Goal: Check status: Check status

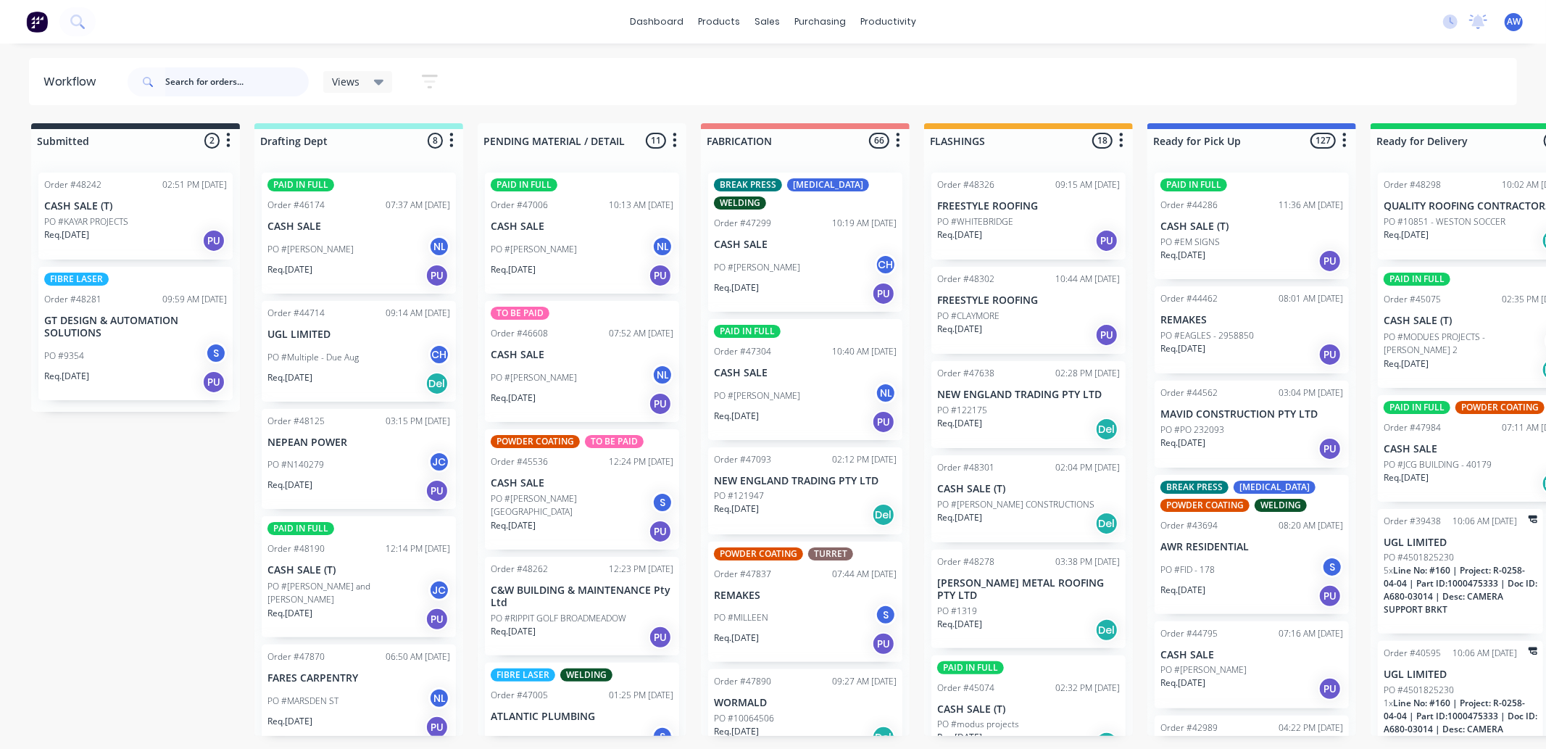
click at [222, 75] on input "text" at bounding box center [236, 81] width 143 height 29
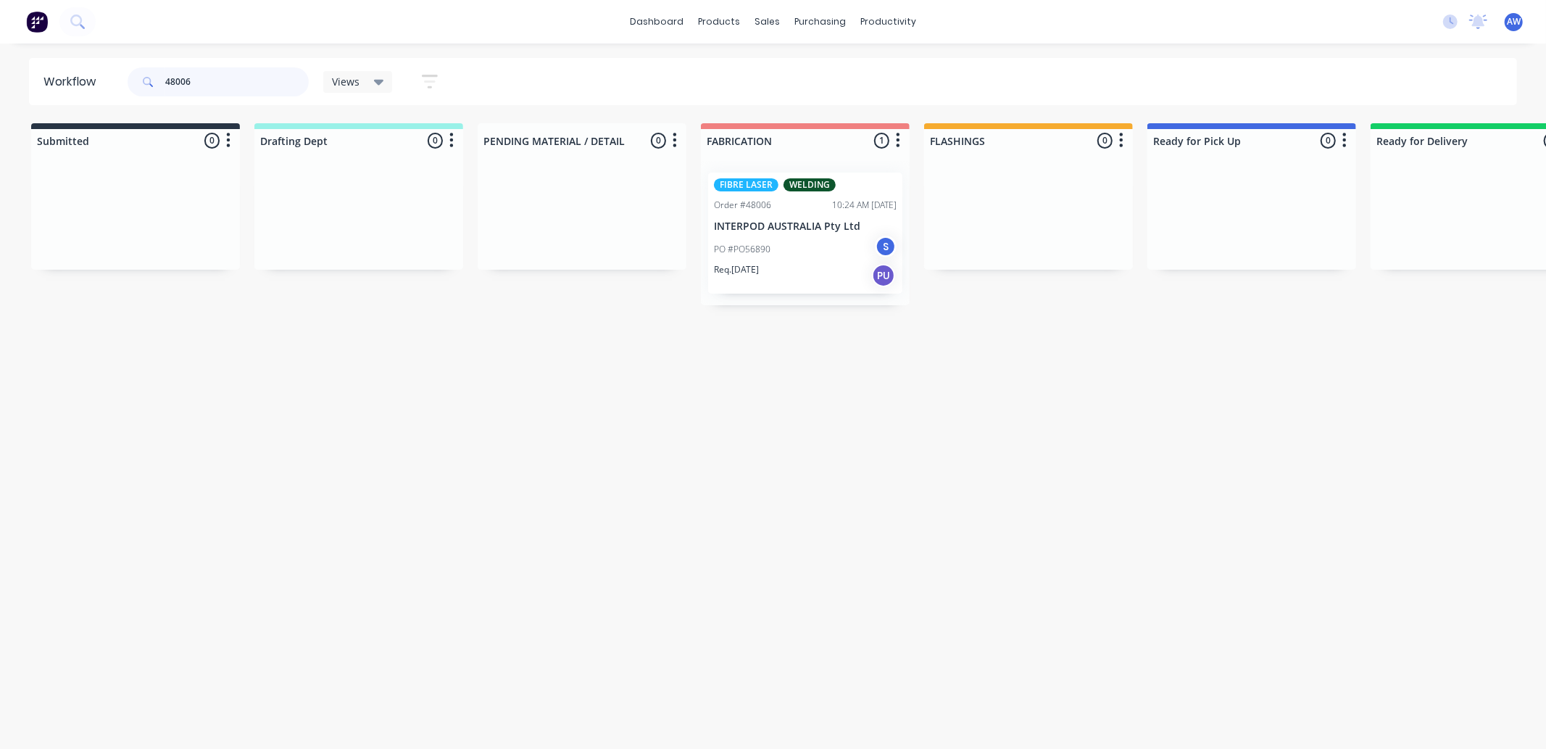
type input "48006"
click at [817, 261] on div "PO #PO56890 S" at bounding box center [805, 249] width 183 height 28
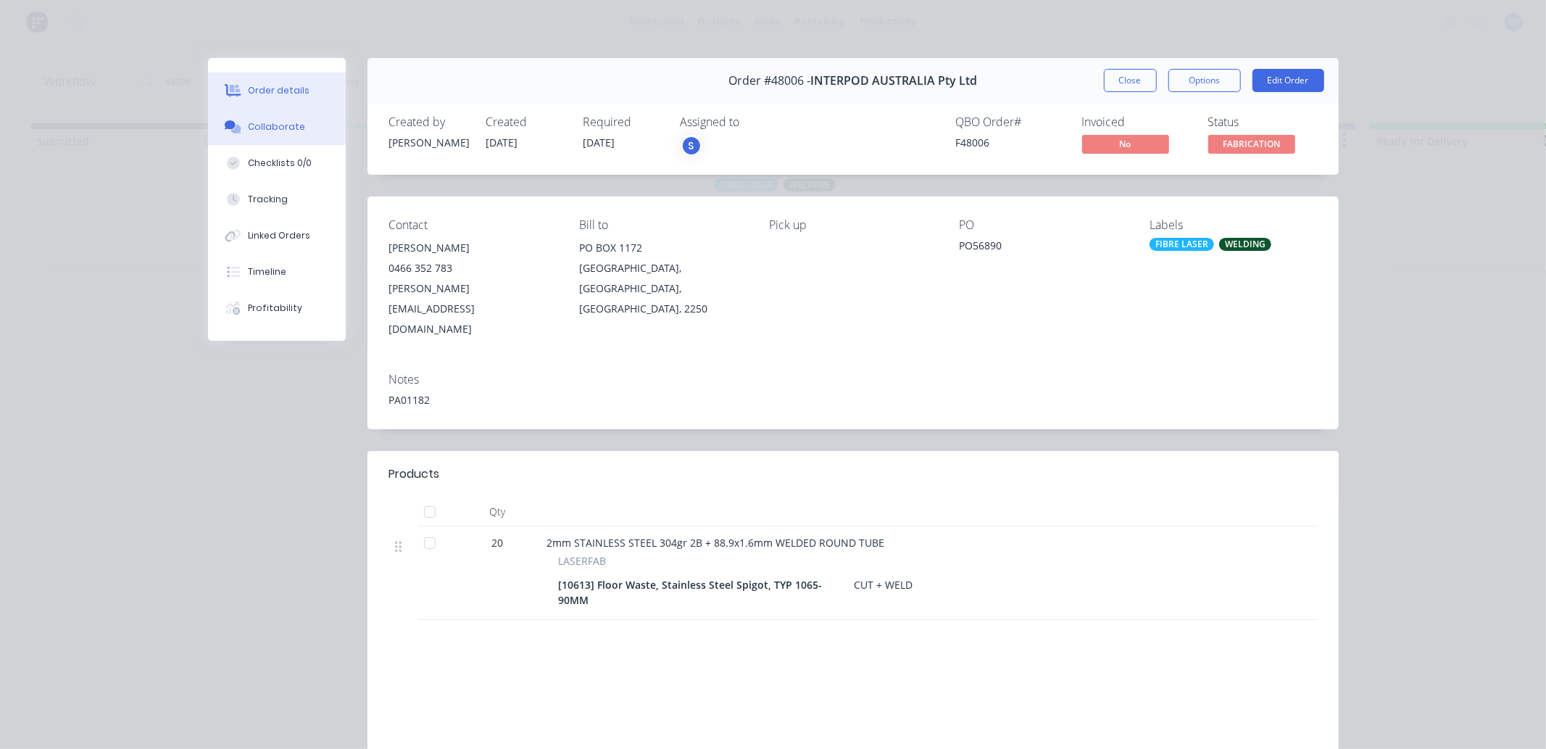
click at [259, 122] on div "Collaborate" at bounding box center [276, 126] width 57 height 13
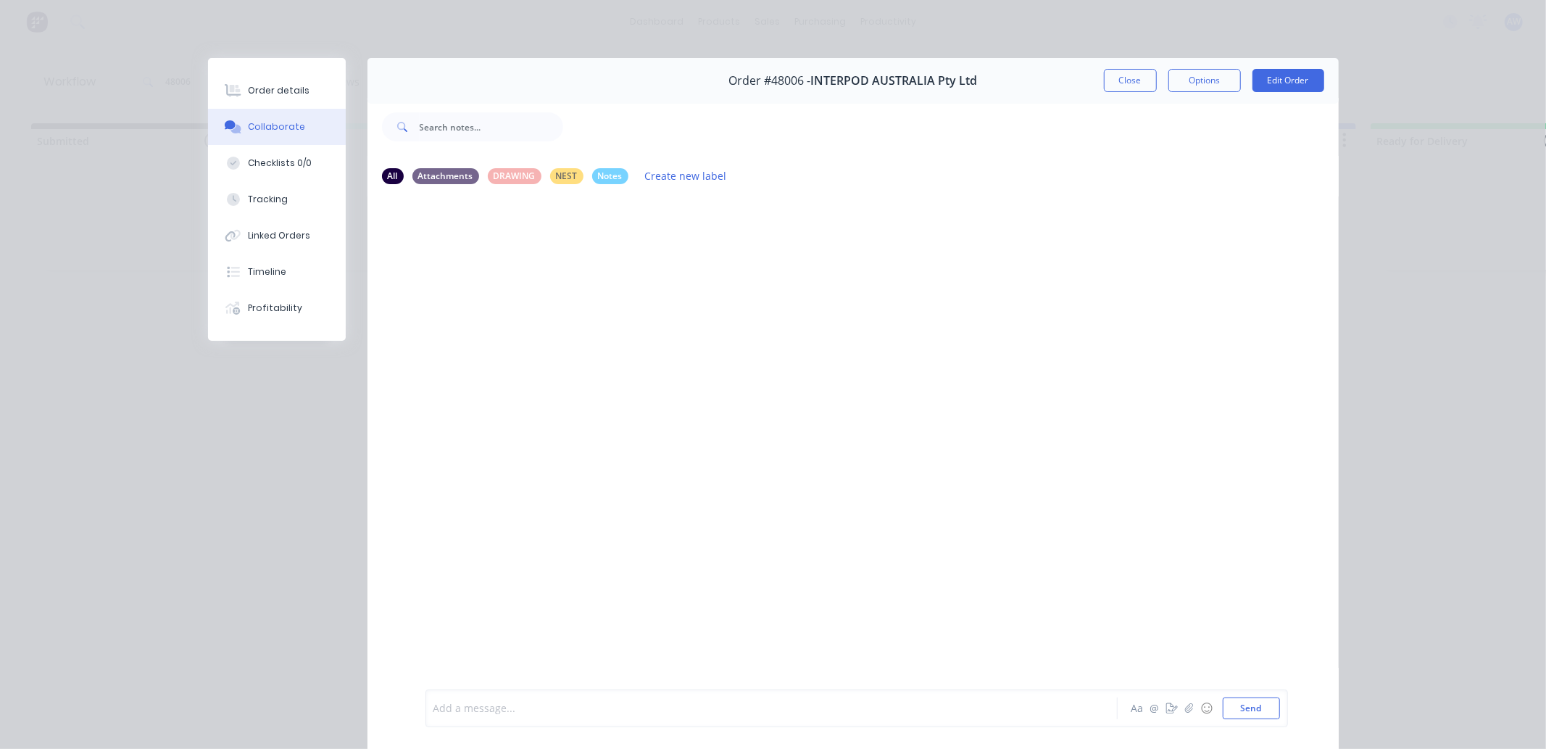
click at [485, 708] on div at bounding box center [751, 708] width 634 height 15
click at [283, 104] on button "Order details" at bounding box center [277, 90] width 138 height 36
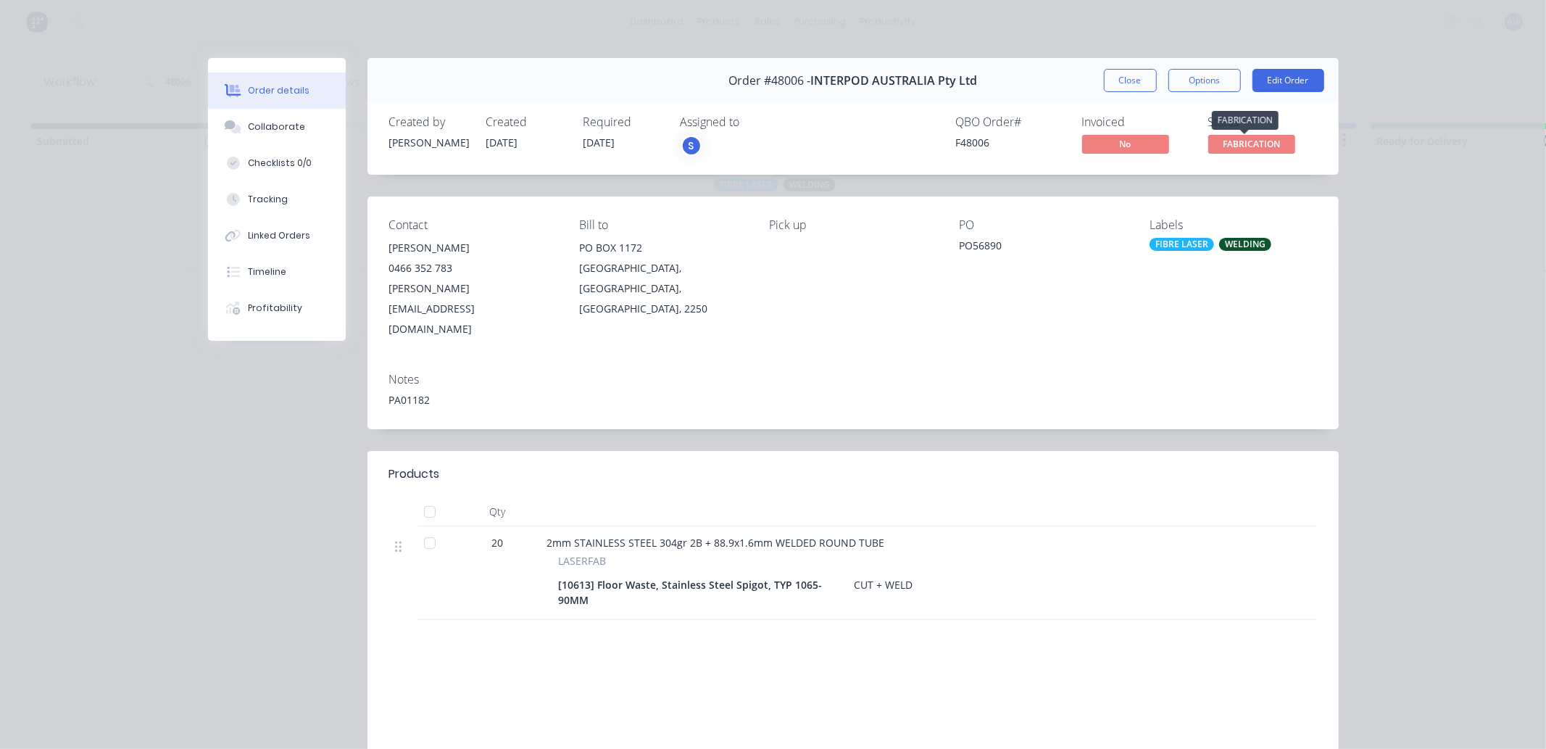
click at [1259, 148] on span "FABRICATION" at bounding box center [1251, 144] width 87 height 18
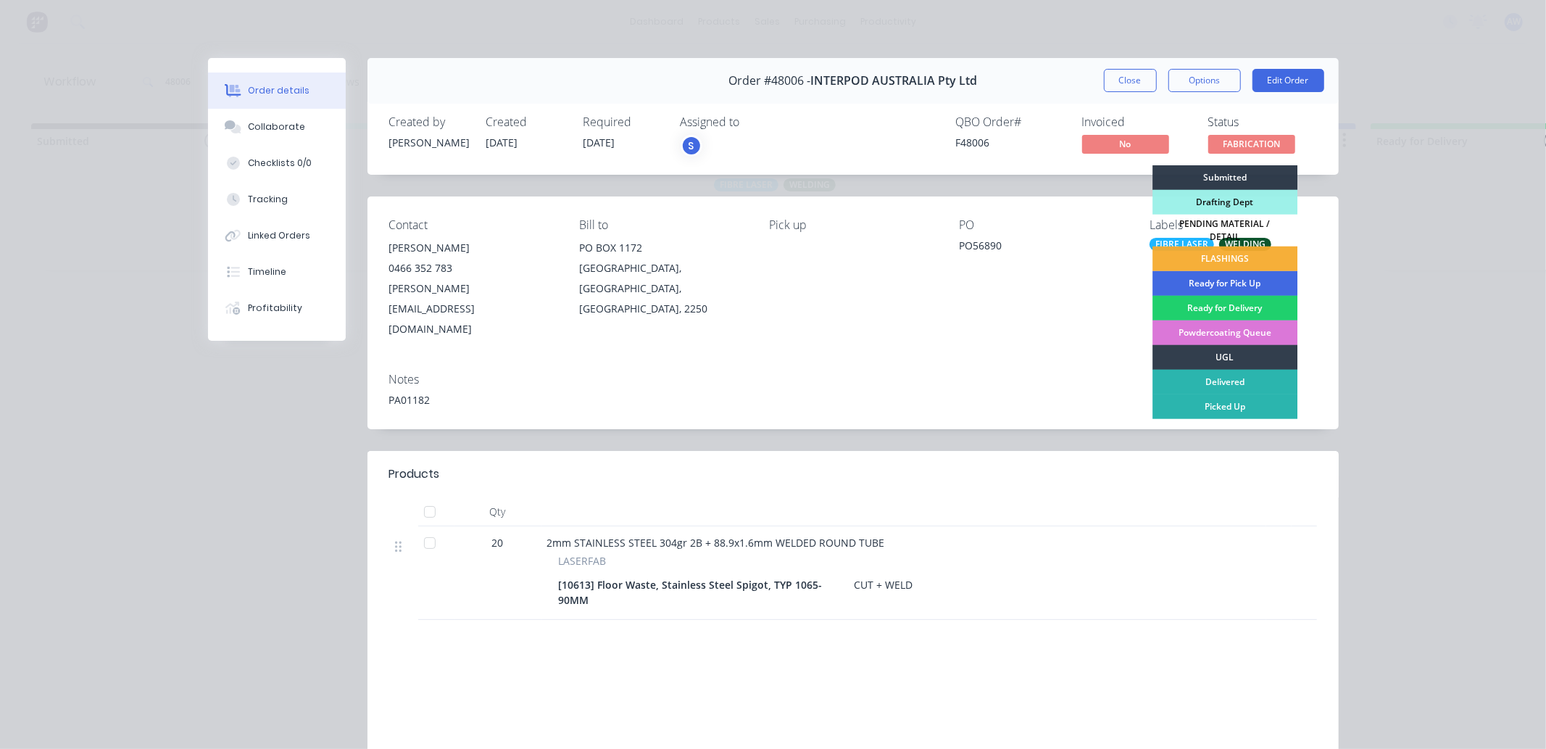
click at [1228, 278] on div "Ready for Pick Up" at bounding box center [1224, 283] width 145 height 25
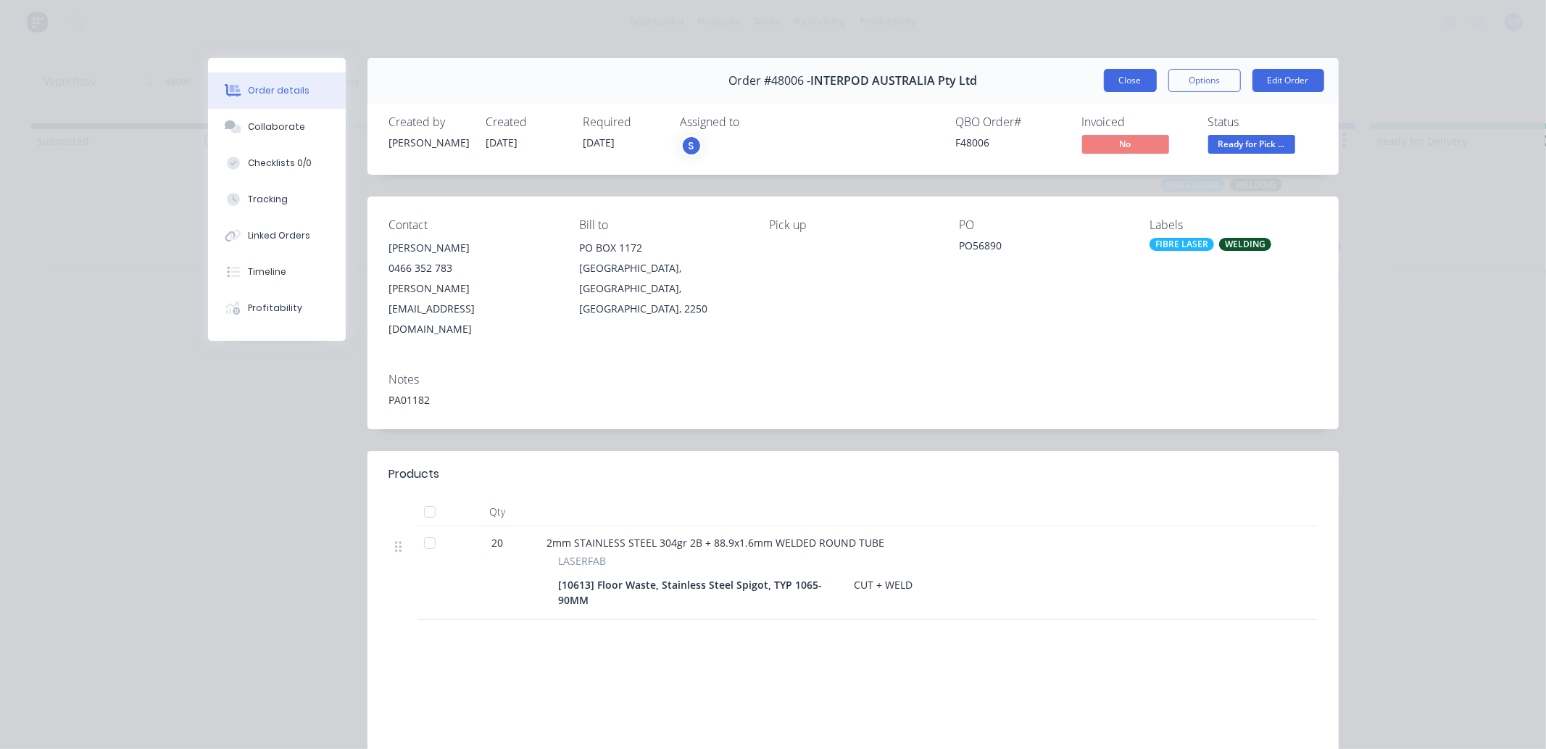
click at [1131, 81] on button "Close" at bounding box center [1130, 80] width 53 height 23
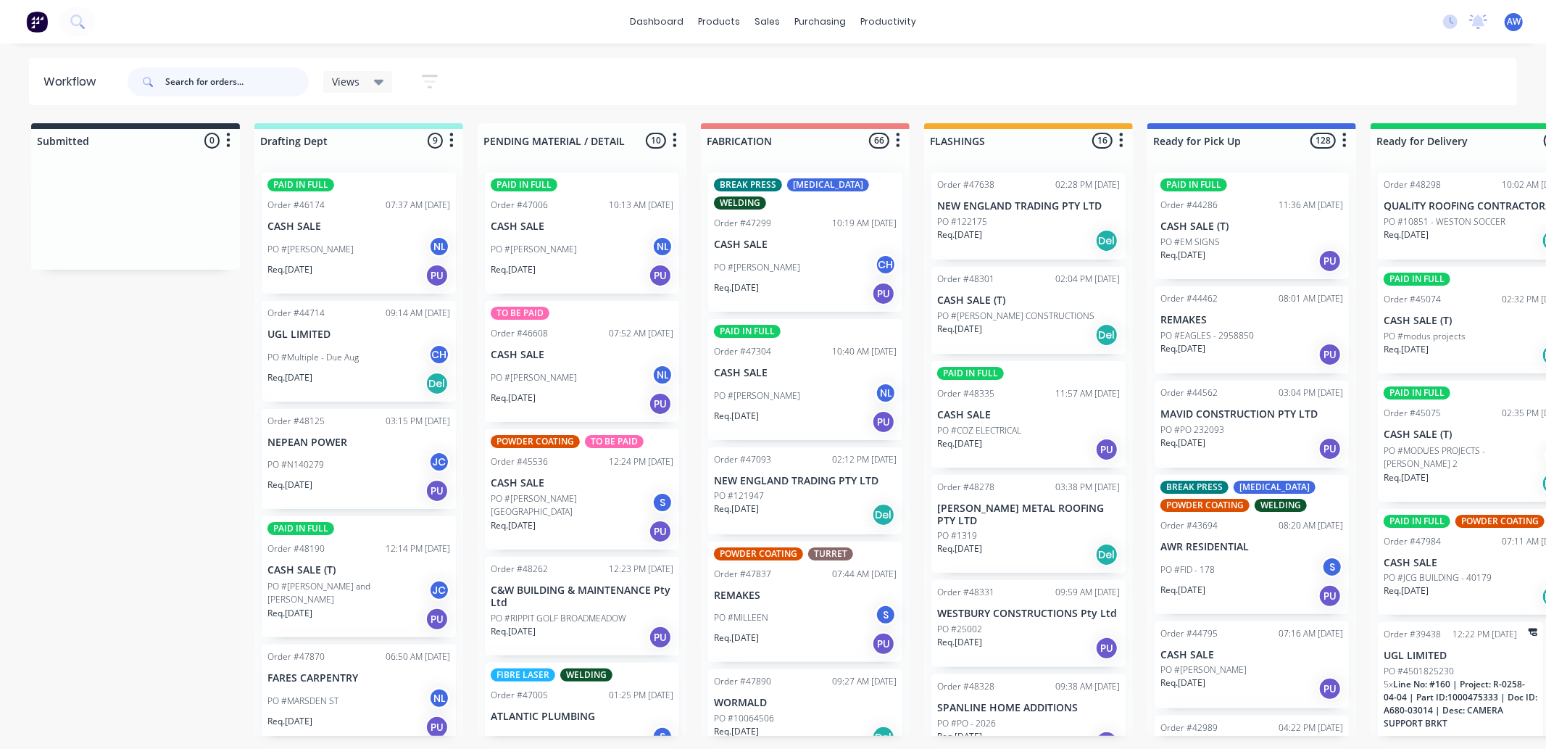
click at [221, 88] on input "text" at bounding box center [236, 81] width 143 height 29
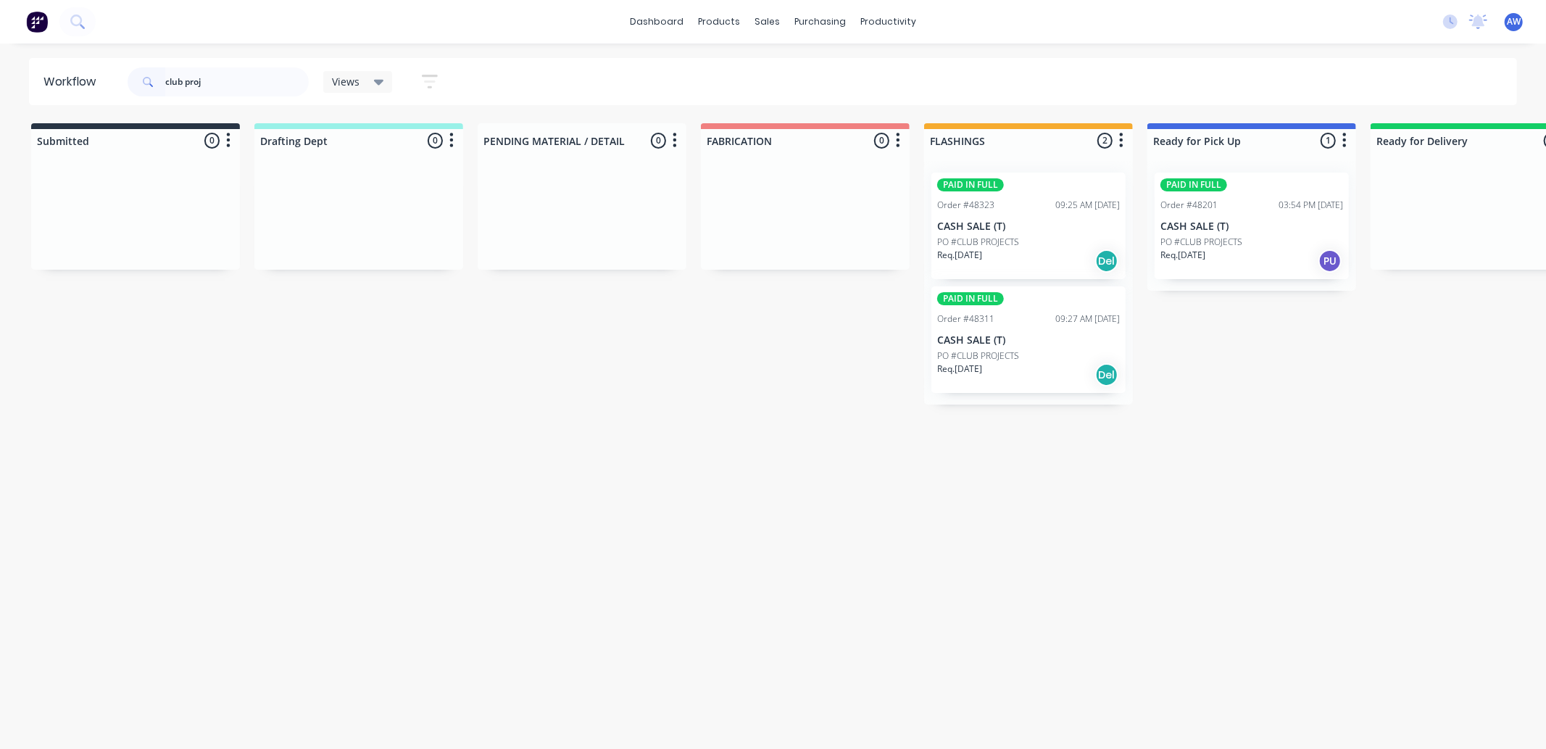
click at [1273, 226] on p "CASH SALE (T)" at bounding box center [1251, 226] width 183 height 12
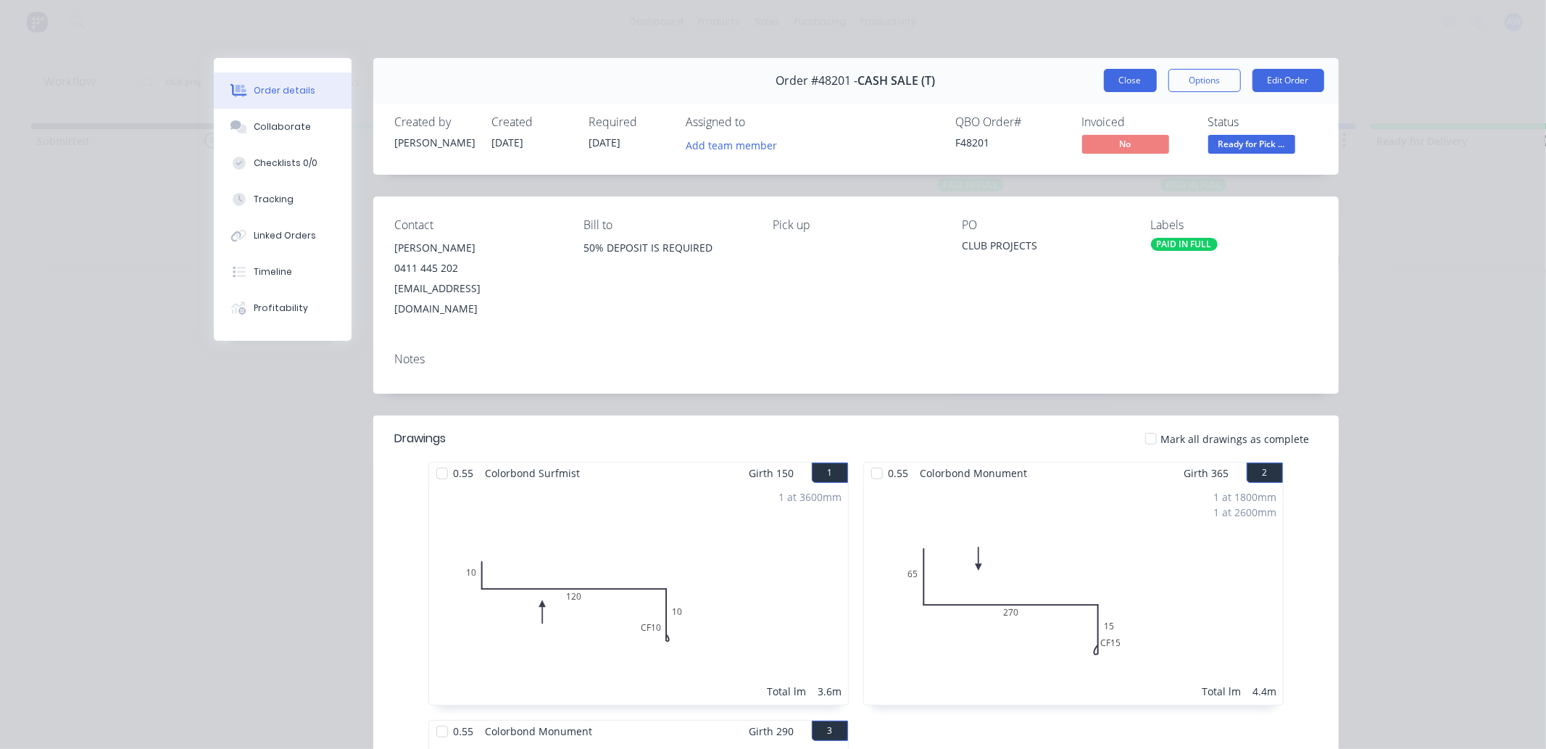
click at [1119, 78] on button "Close" at bounding box center [1130, 80] width 53 height 23
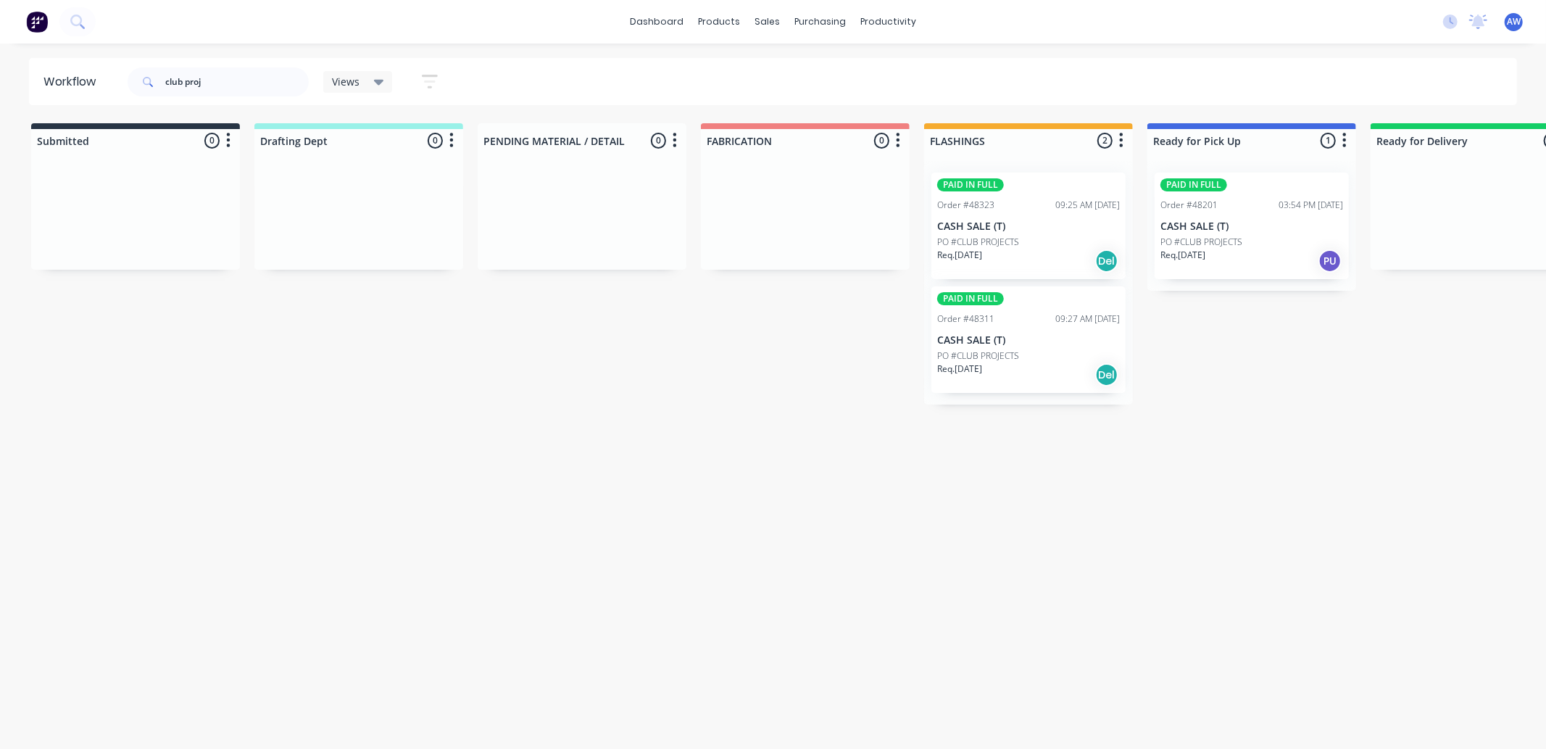
click at [1048, 243] on div "PO #CLUB PROJECTS" at bounding box center [1028, 241] width 183 height 13
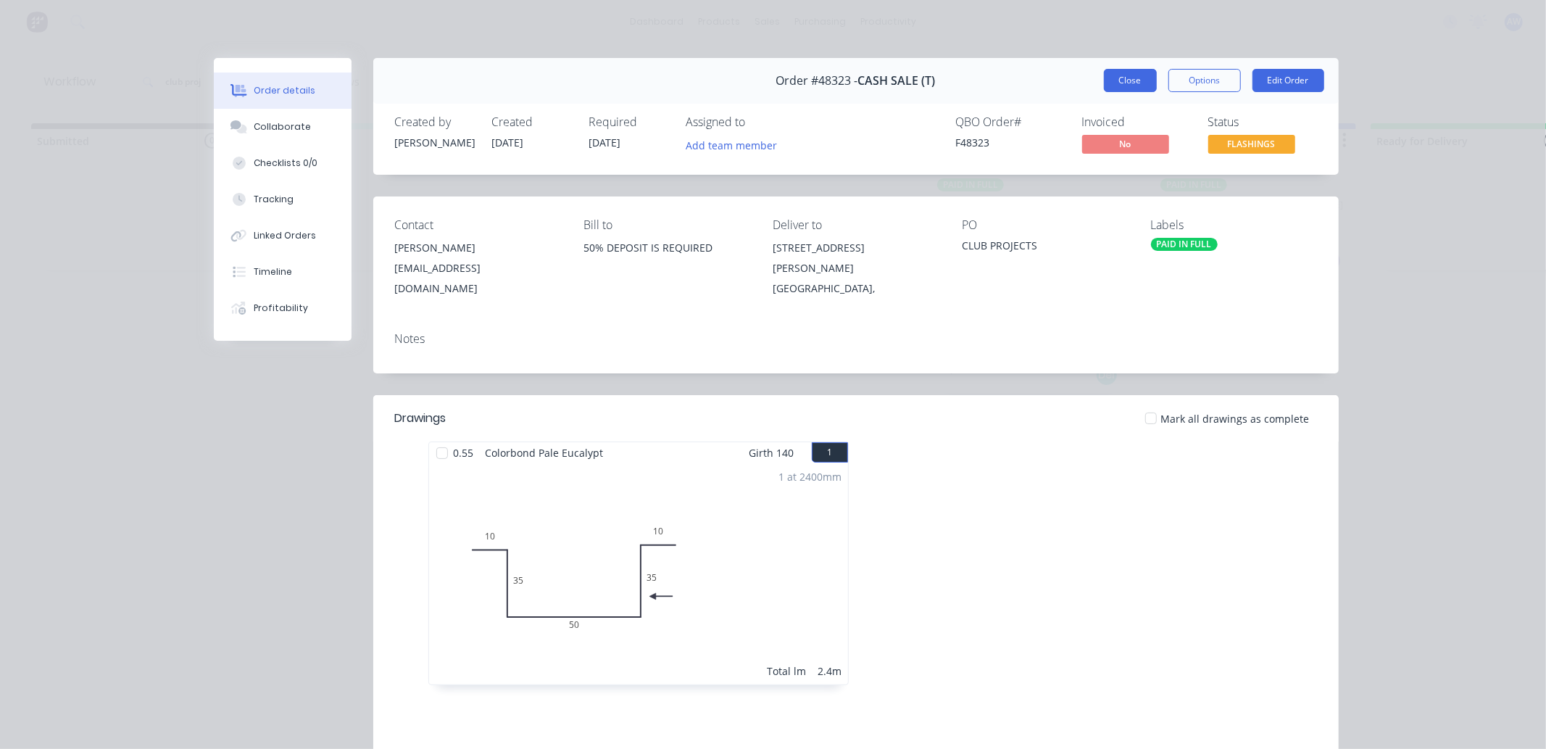
click at [1114, 80] on button "Close" at bounding box center [1130, 80] width 53 height 23
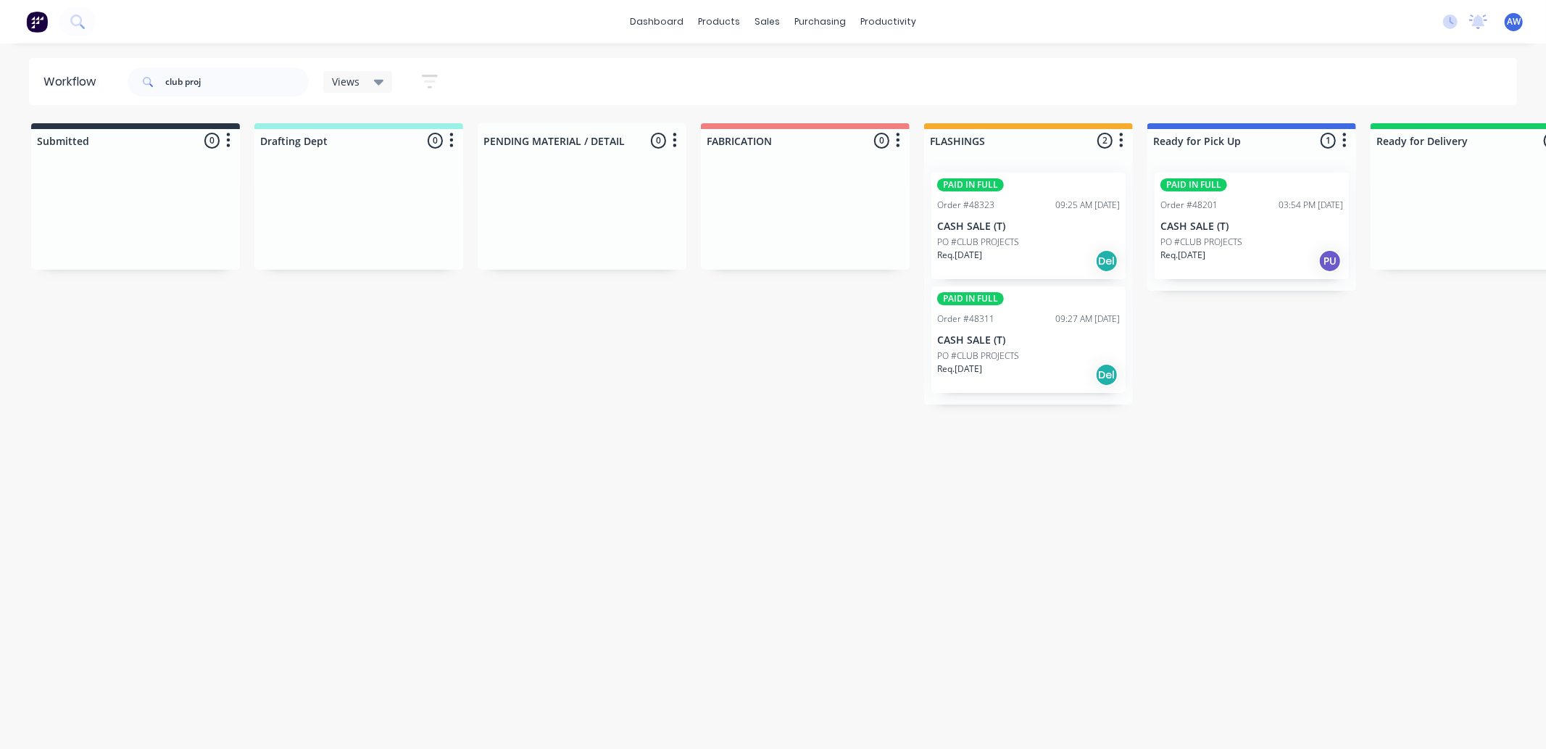
click at [1040, 349] on div "PO #CLUB PROJECTS" at bounding box center [1028, 355] width 183 height 13
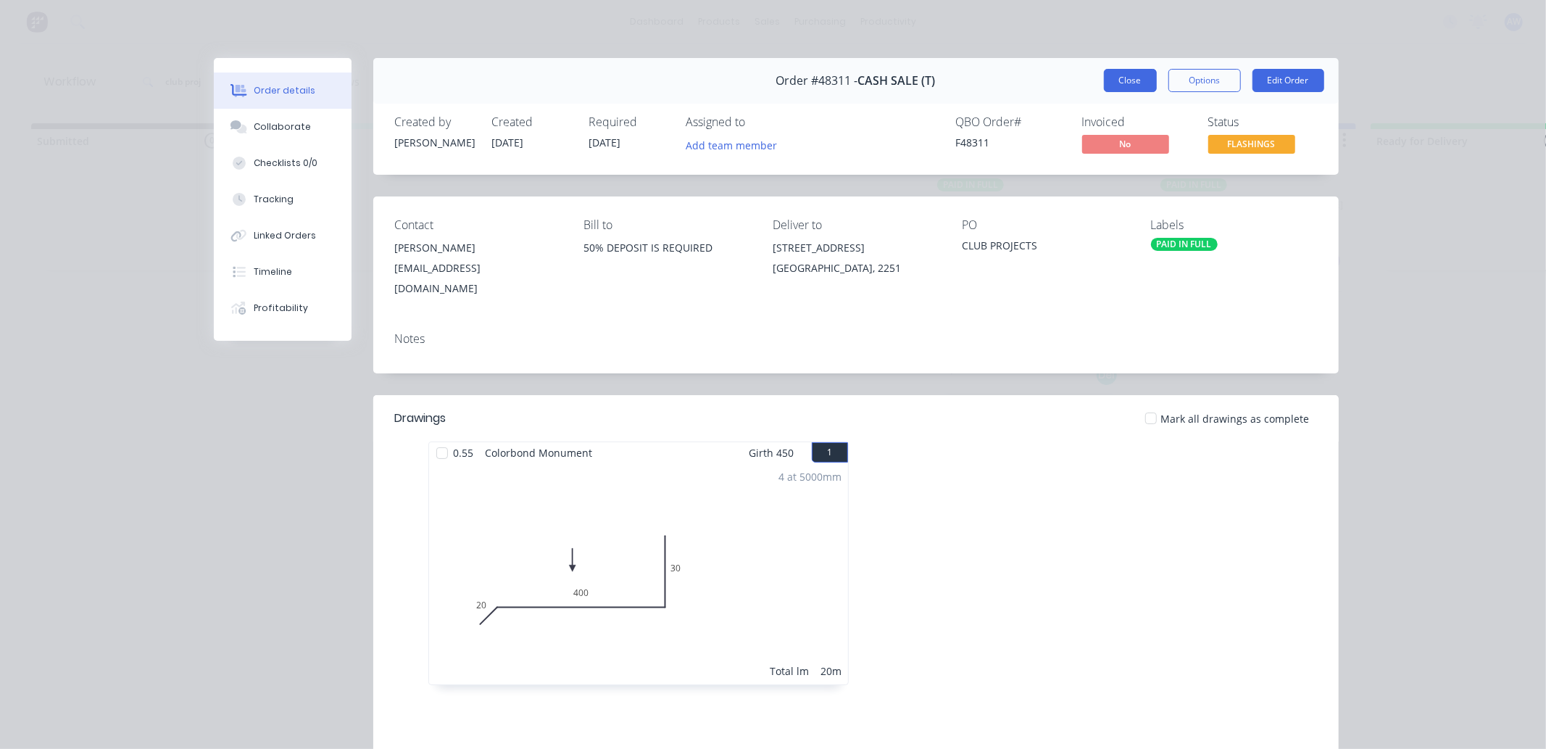
click at [1136, 76] on button "Close" at bounding box center [1130, 80] width 53 height 23
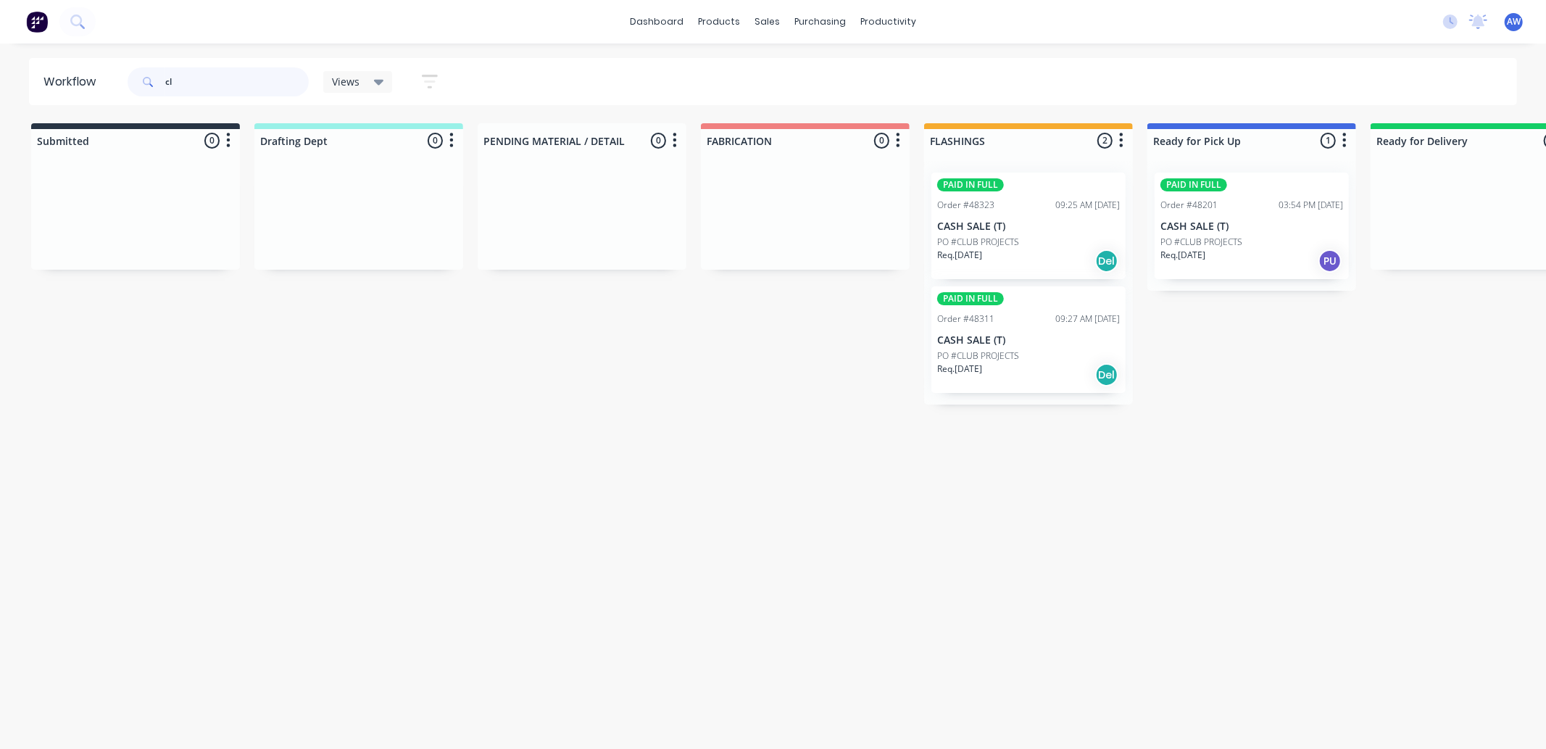
type input "c"
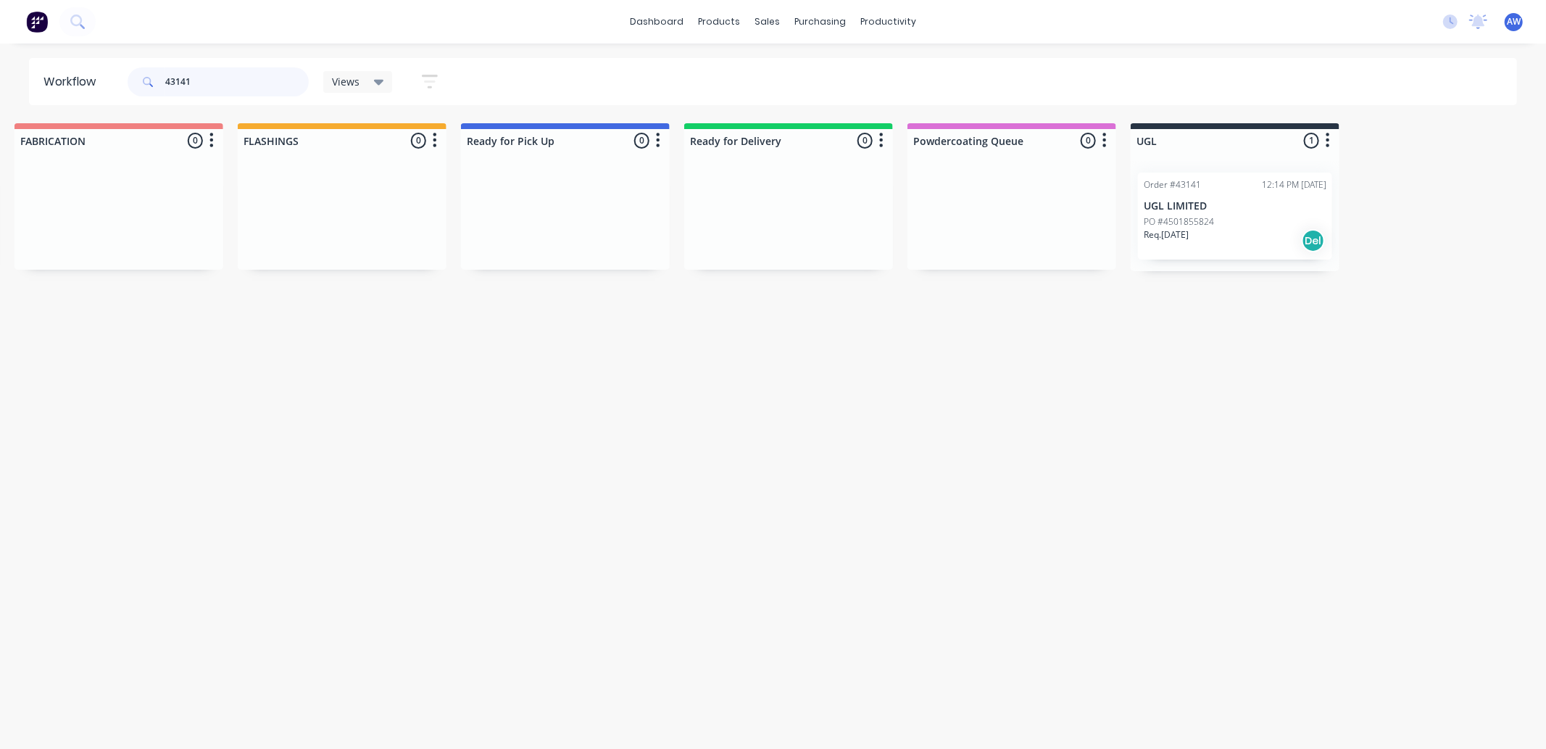
scroll to position [0, 696]
type input "43141"
click at [1251, 197] on div "Order #43141 12:14 PM 14/03/25 UGL LIMITED PO #4501855824 Req. 30/05/25 Del" at bounding box center [1225, 215] width 194 height 87
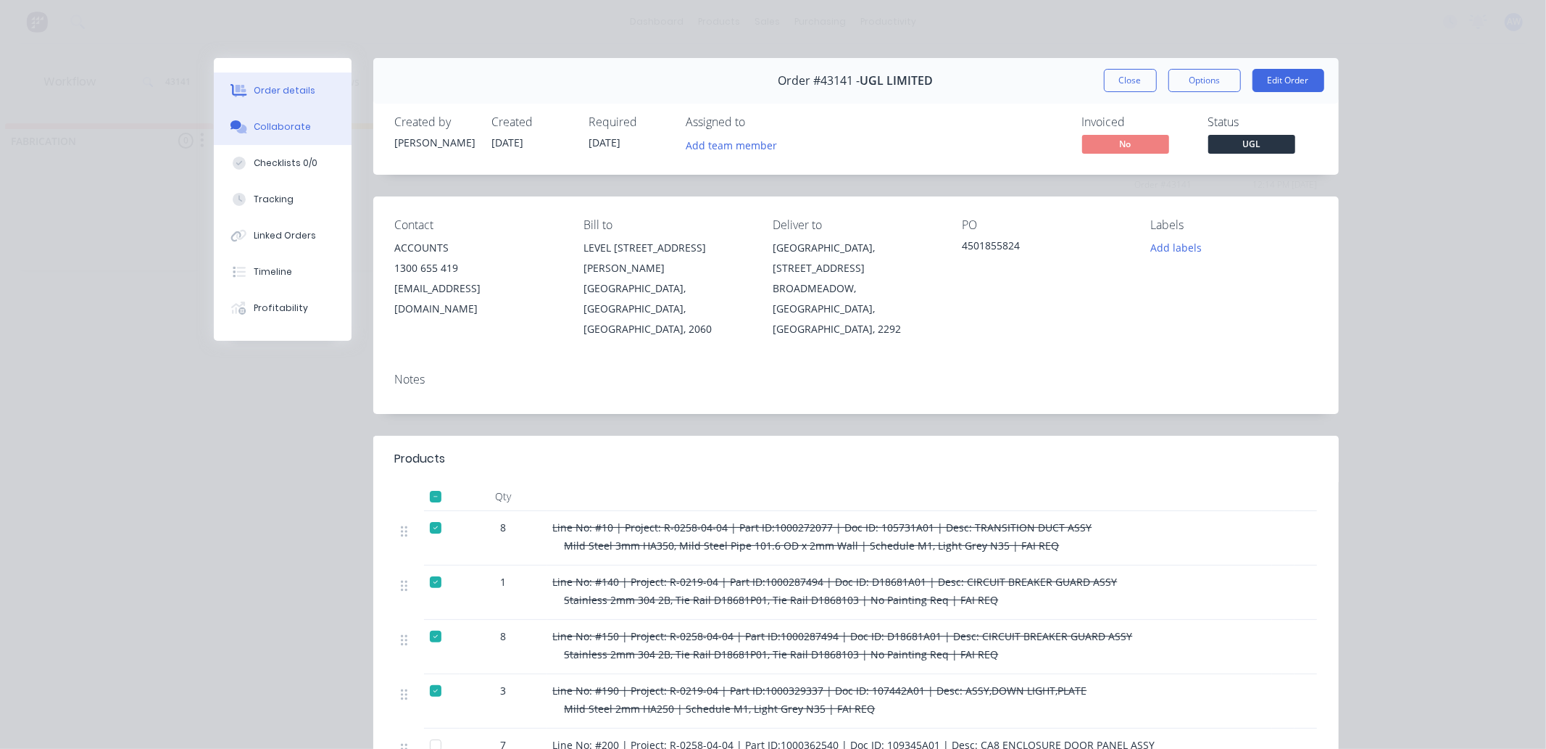
click at [276, 128] on div "Collaborate" at bounding box center [282, 126] width 57 height 13
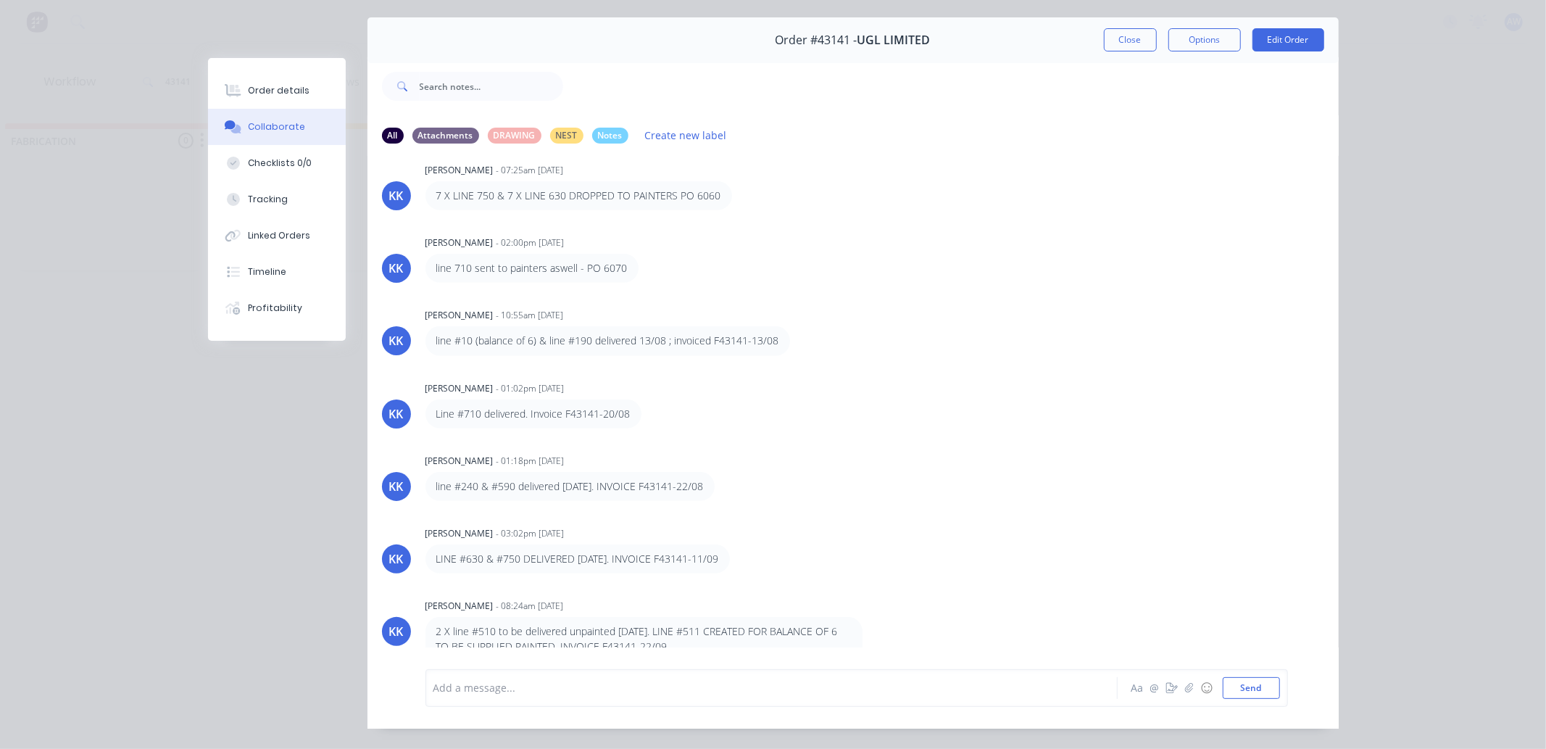
scroll to position [78, 0]
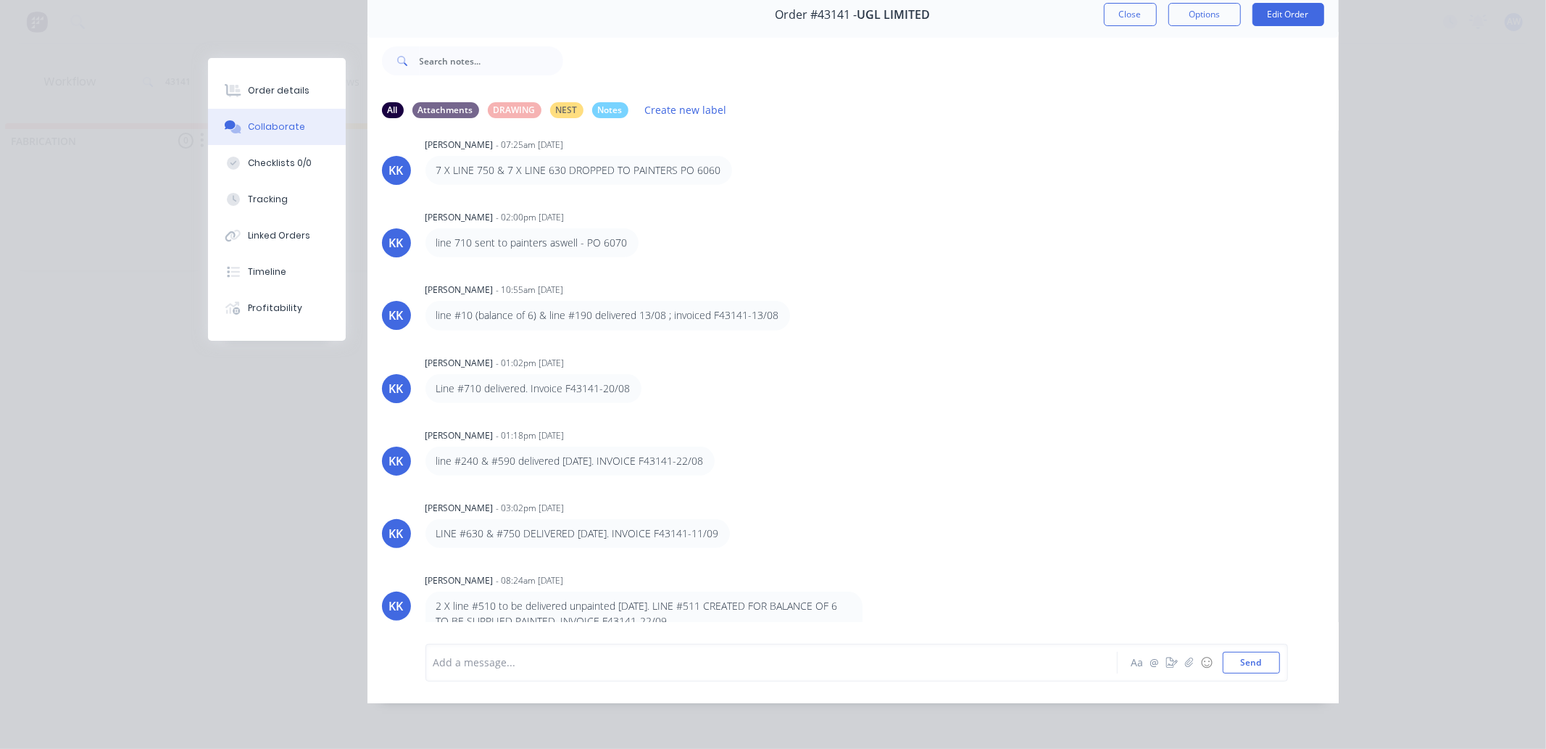
click at [529, 662] on div at bounding box center [751, 661] width 634 height 15
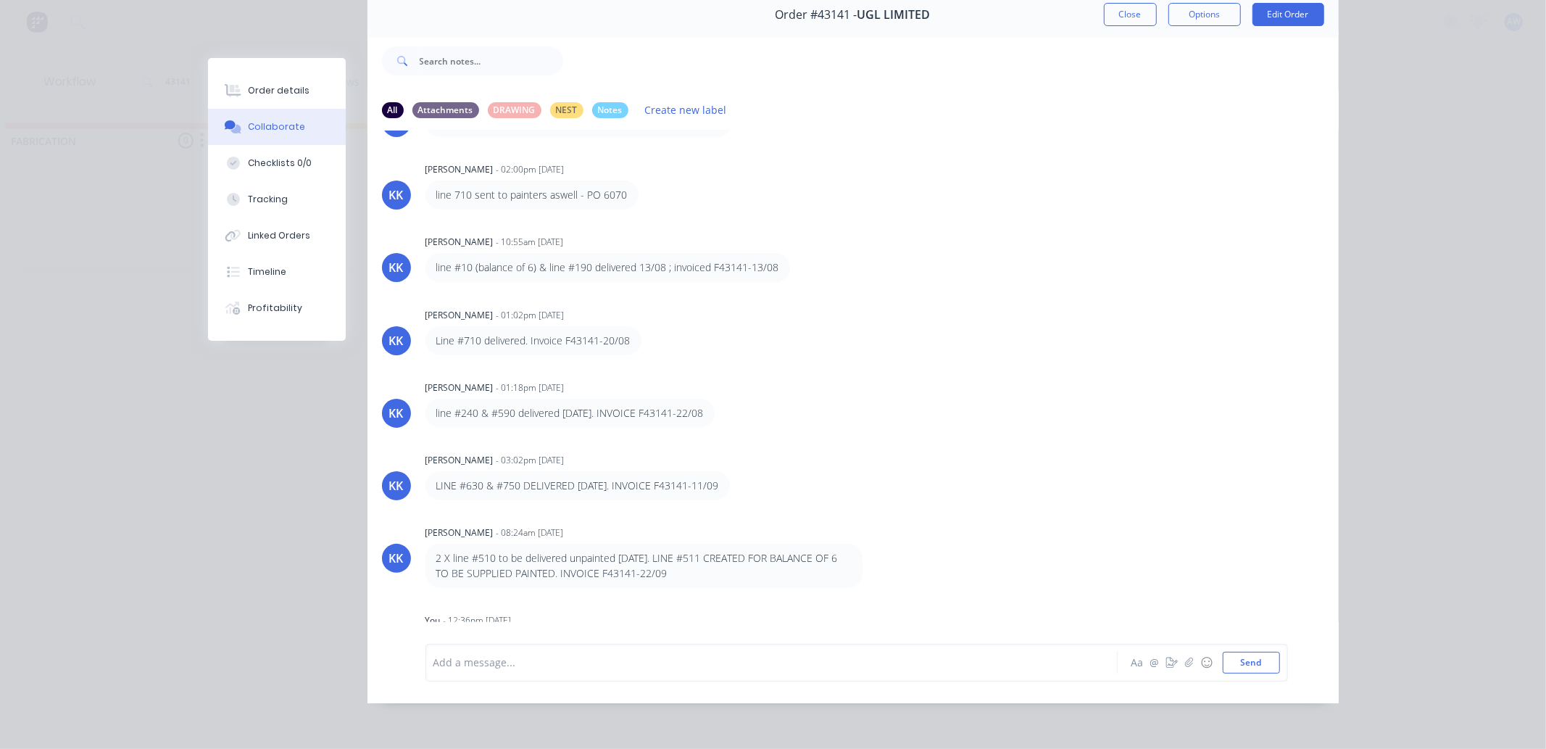
scroll to position [636, 0]
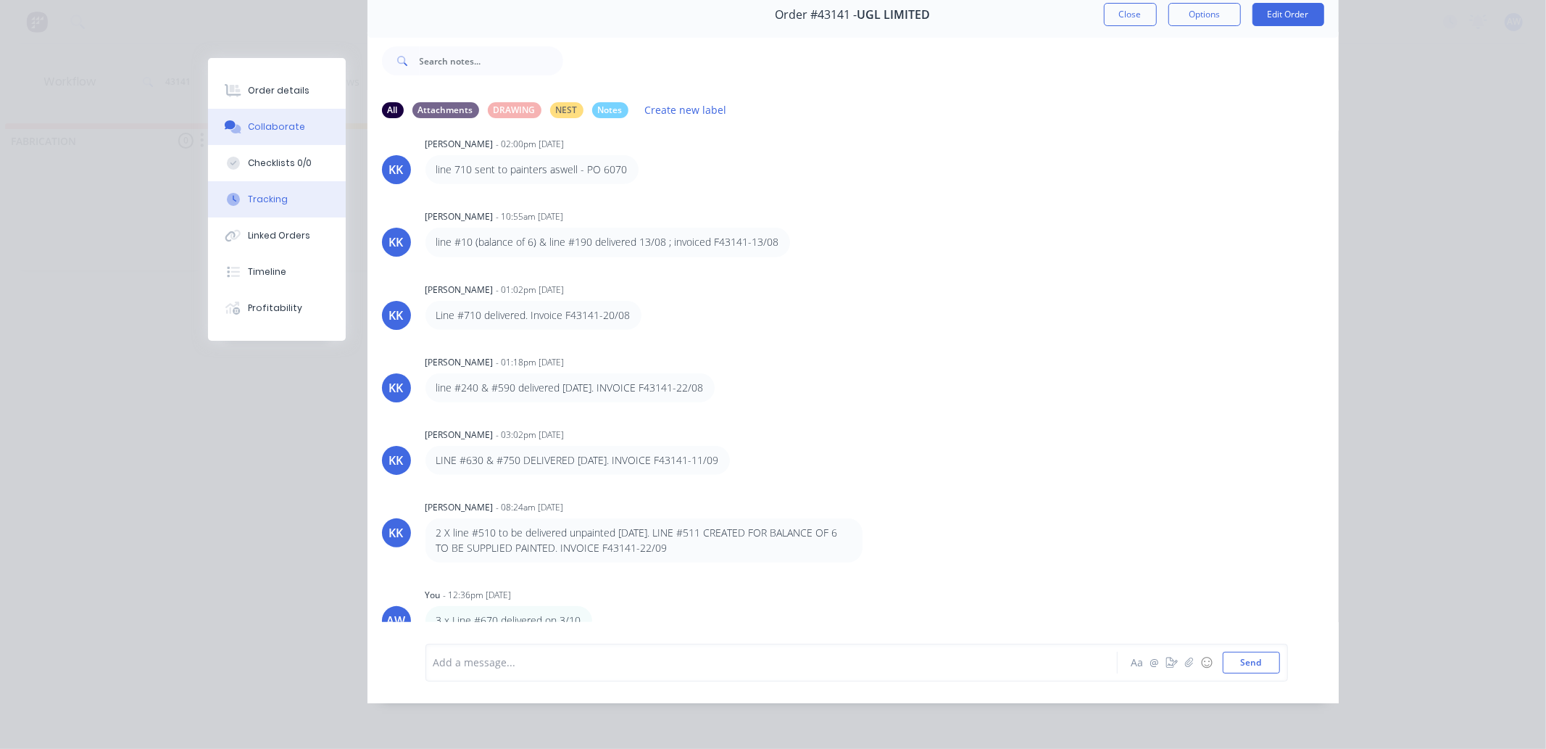
click at [293, 193] on button "Tracking" at bounding box center [277, 199] width 138 height 36
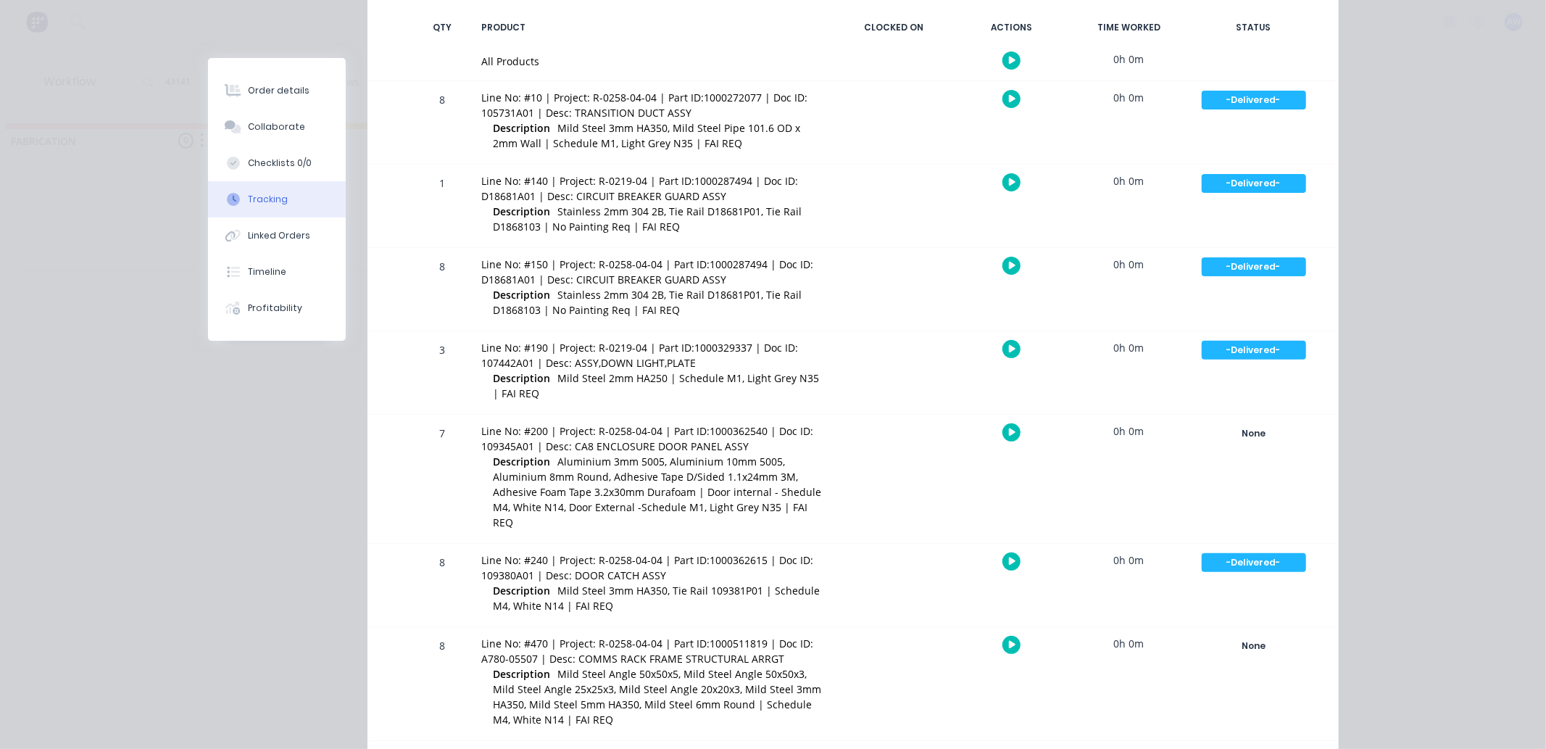
scroll to position [0, 0]
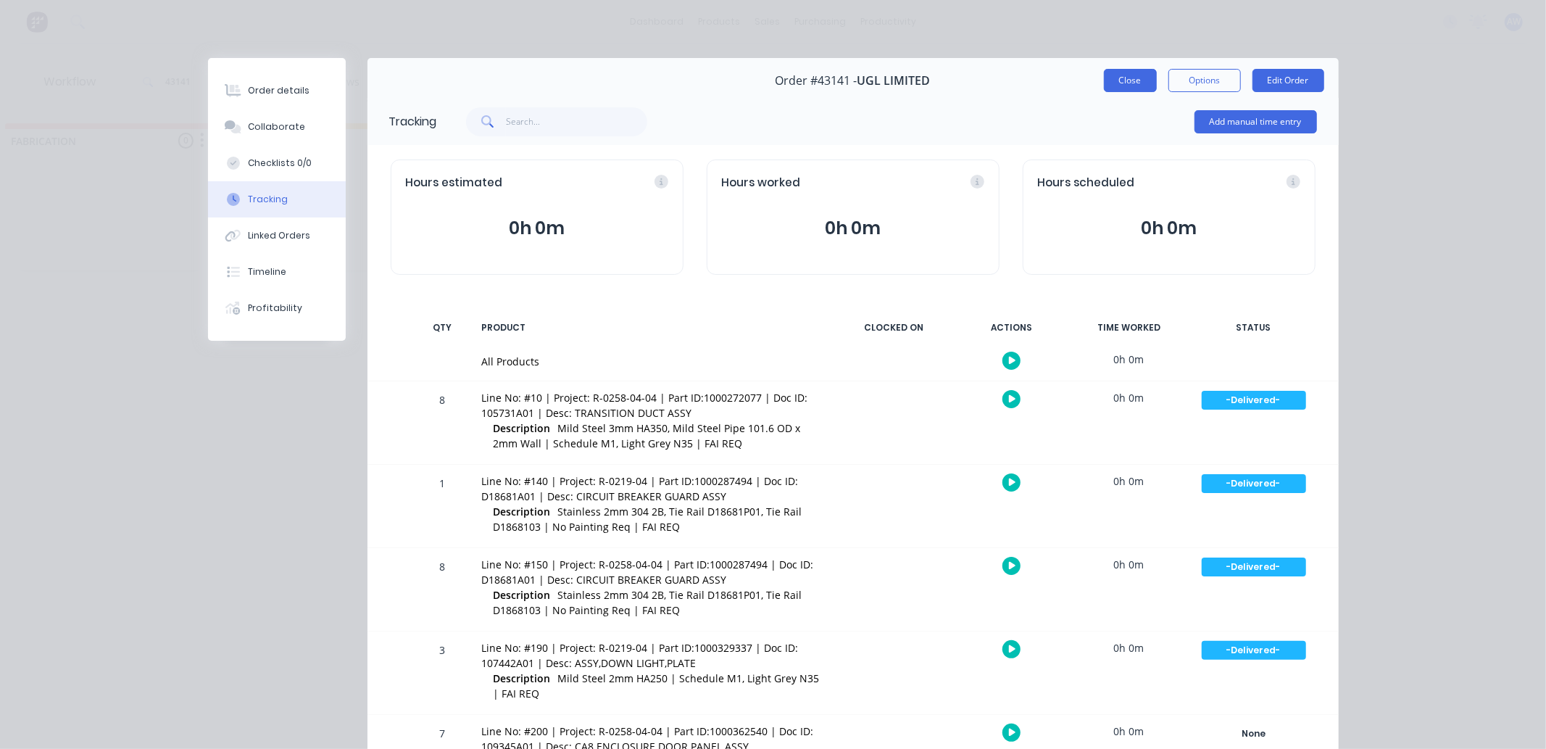
click at [1122, 80] on button "Close" at bounding box center [1130, 80] width 53 height 23
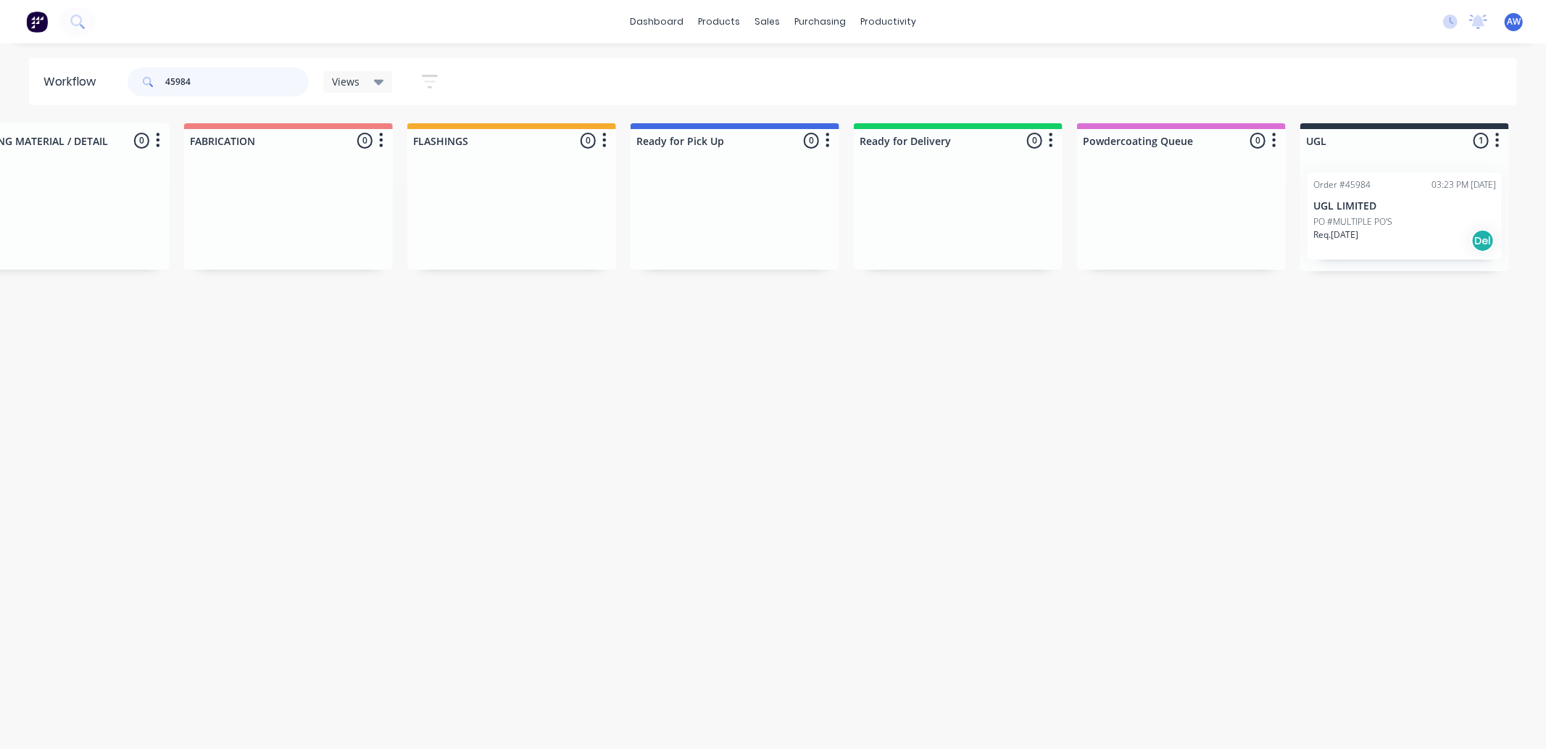
scroll to position [0, 871]
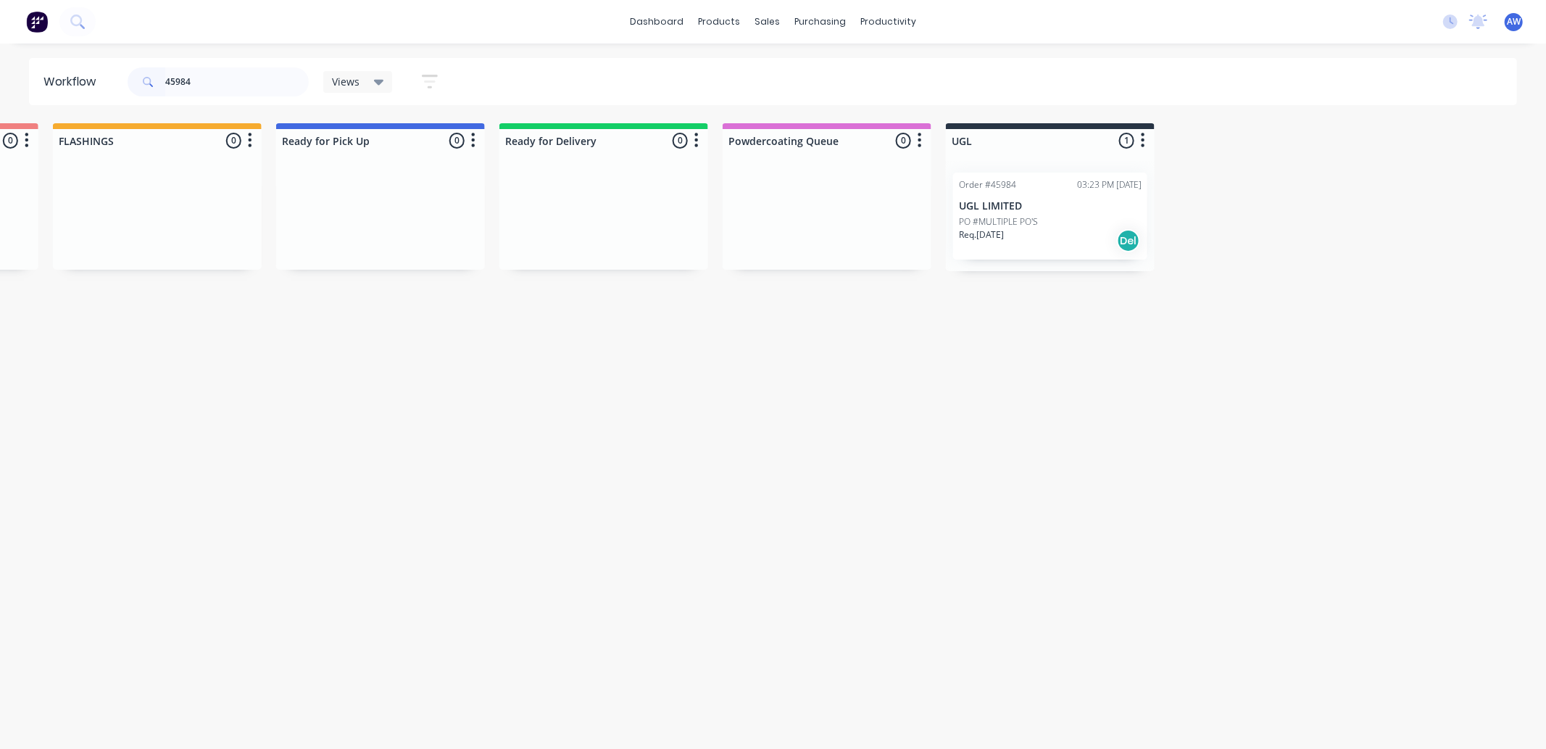
click at [1054, 230] on div "Req. 21/07/25 Del" at bounding box center [1050, 240] width 183 height 25
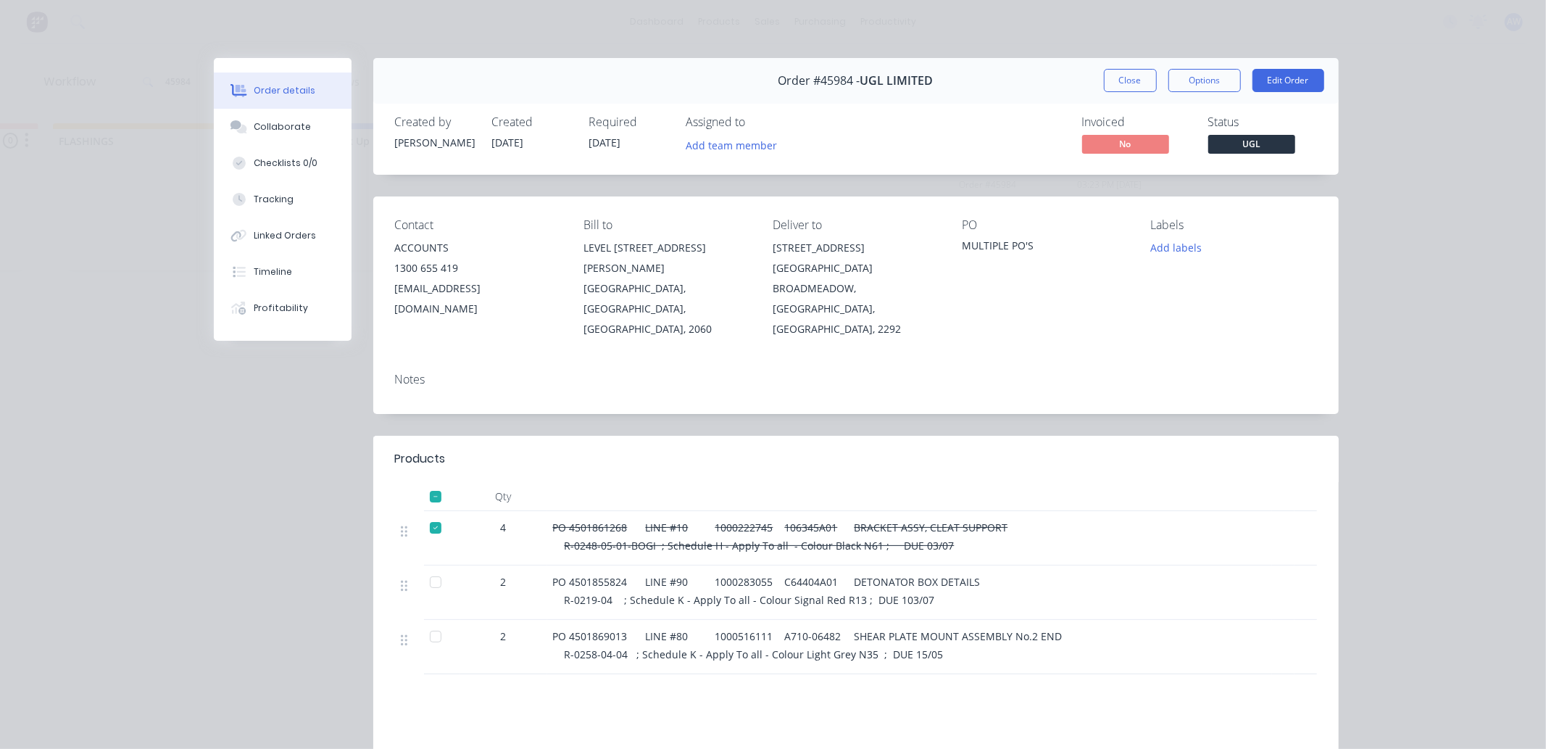
scroll to position [80, 0]
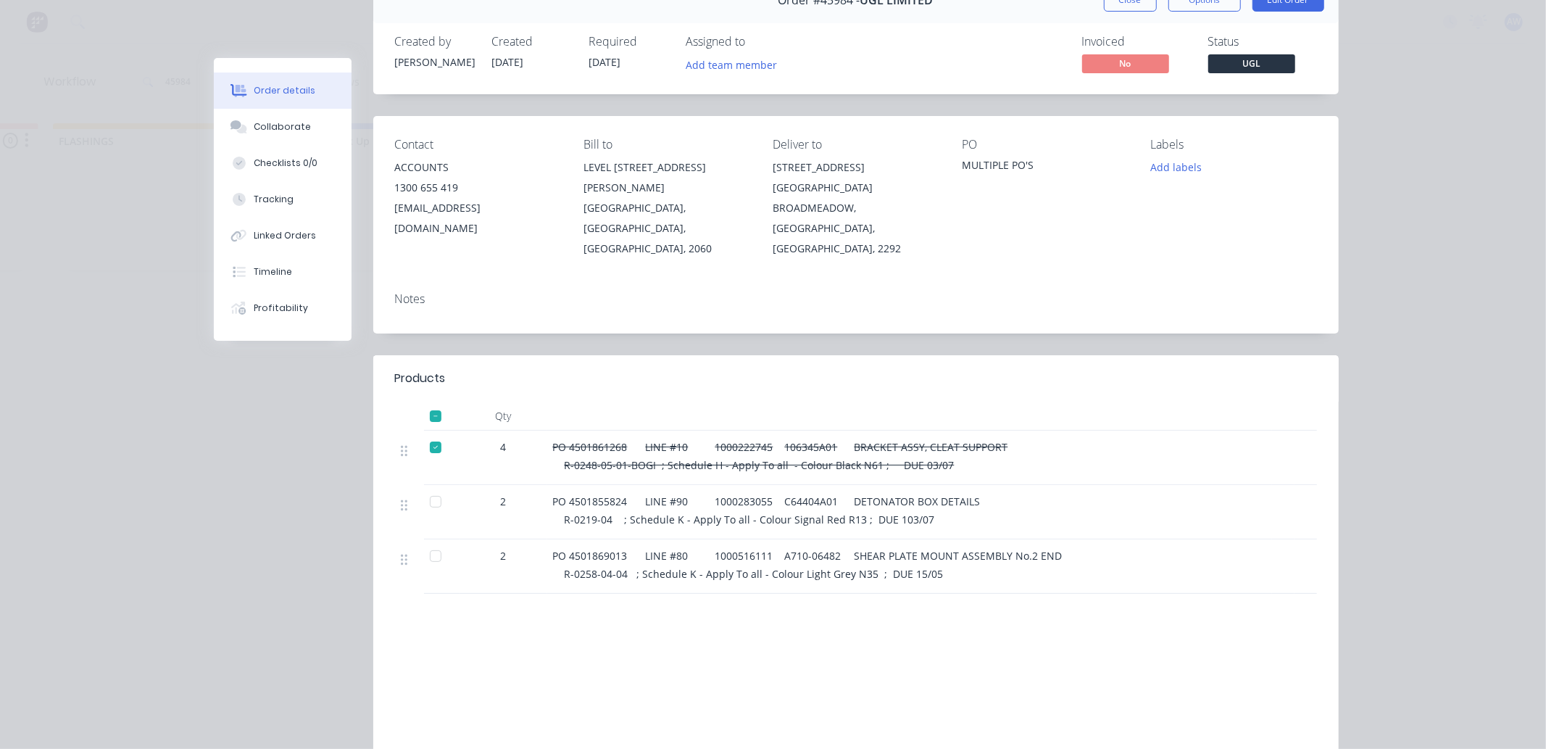
click at [428, 487] on div at bounding box center [435, 501] width 29 height 29
click at [304, 201] on button "Tracking" at bounding box center [283, 199] width 138 height 36
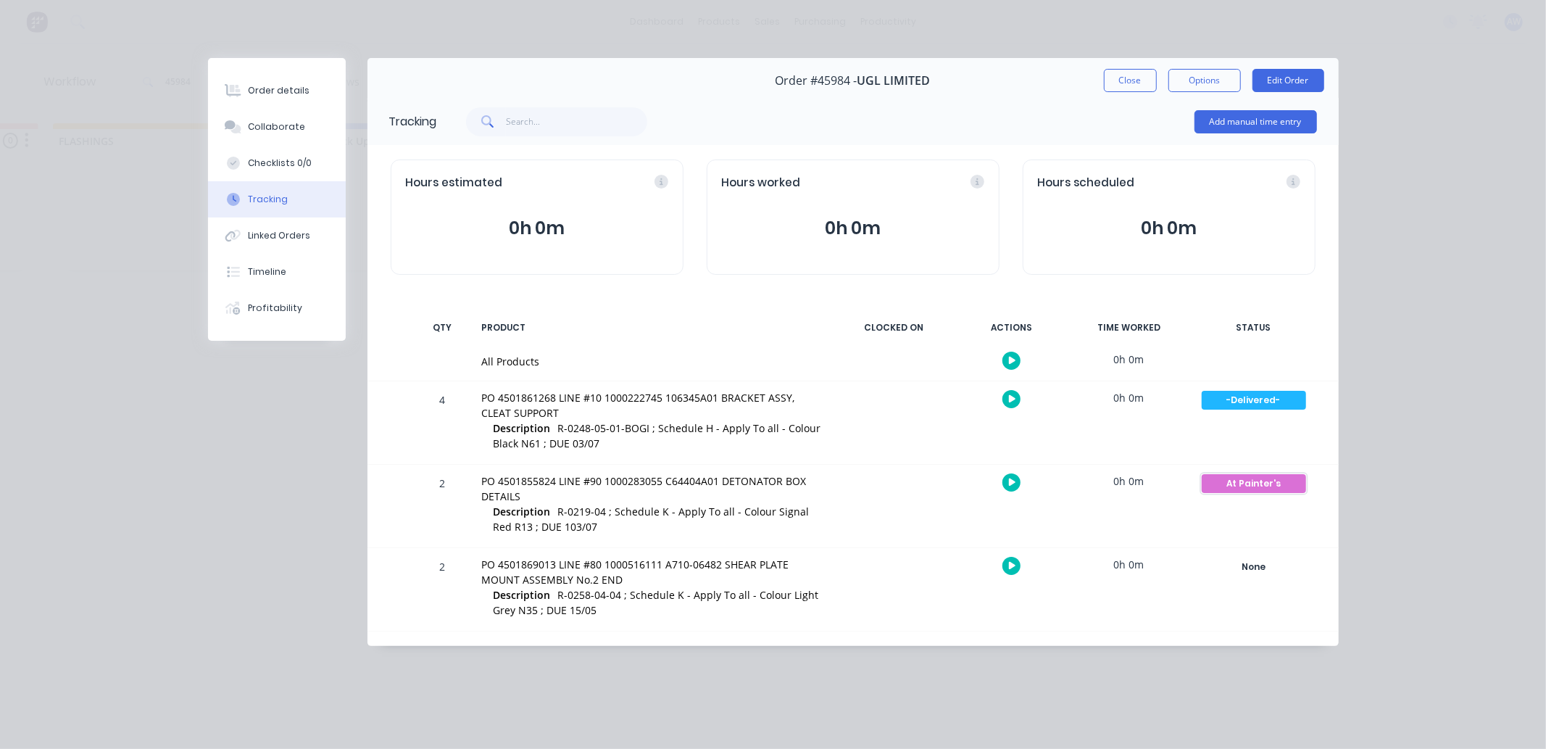
click at [1228, 477] on div "At Painter's" at bounding box center [1253, 483] width 104 height 19
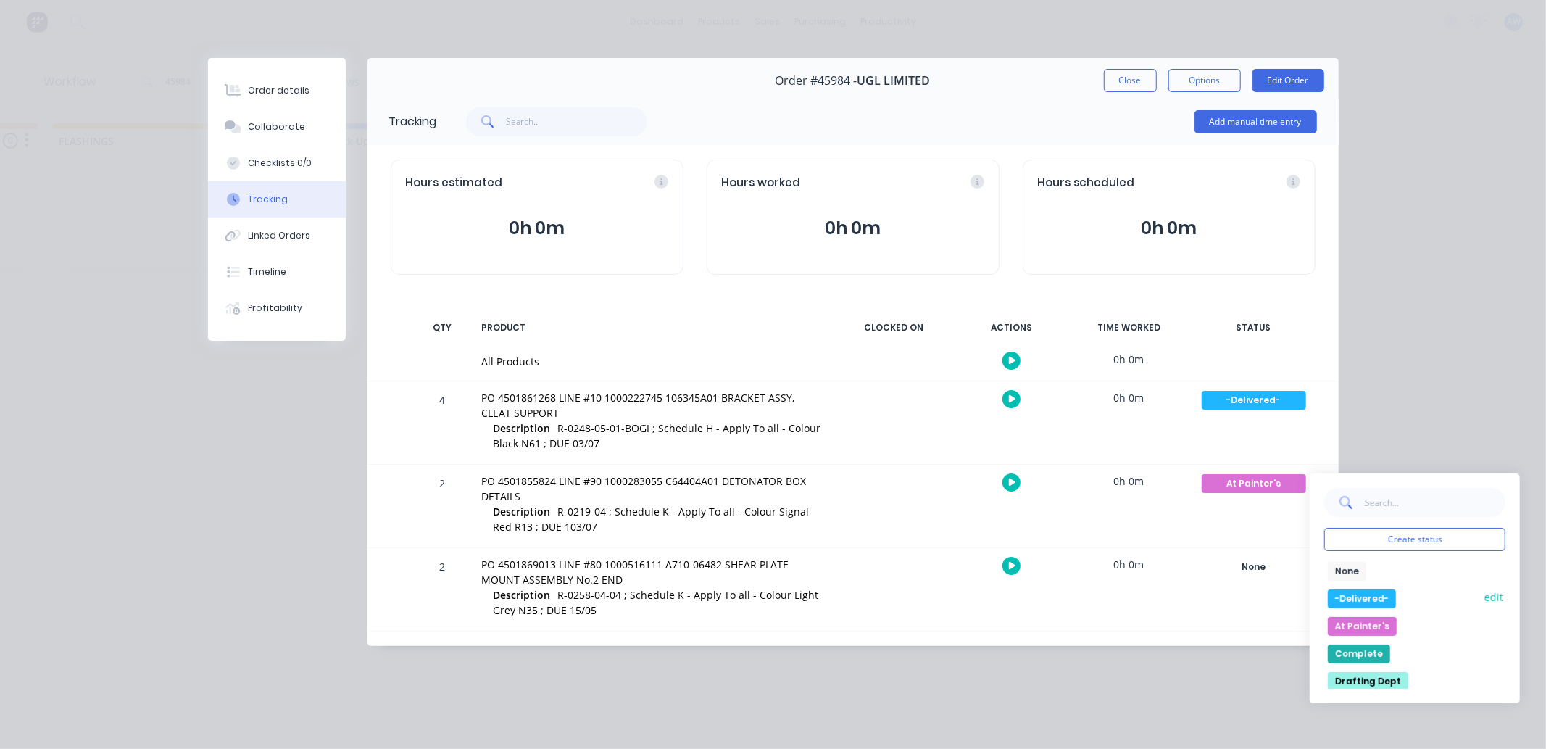
click at [1367, 596] on button "-Delivered-" at bounding box center [1361, 598] width 68 height 19
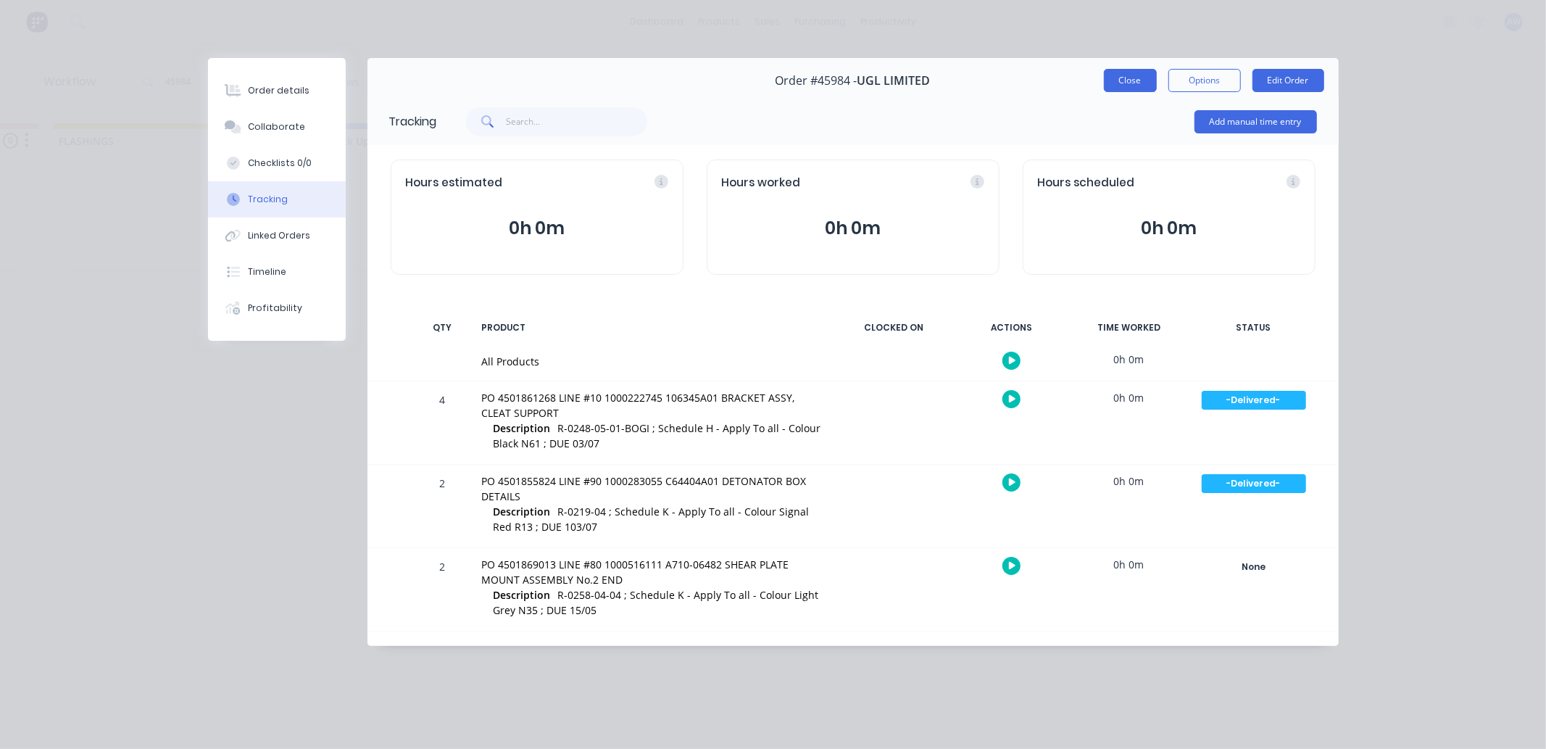
click at [1133, 72] on button "Close" at bounding box center [1130, 80] width 53 height 23
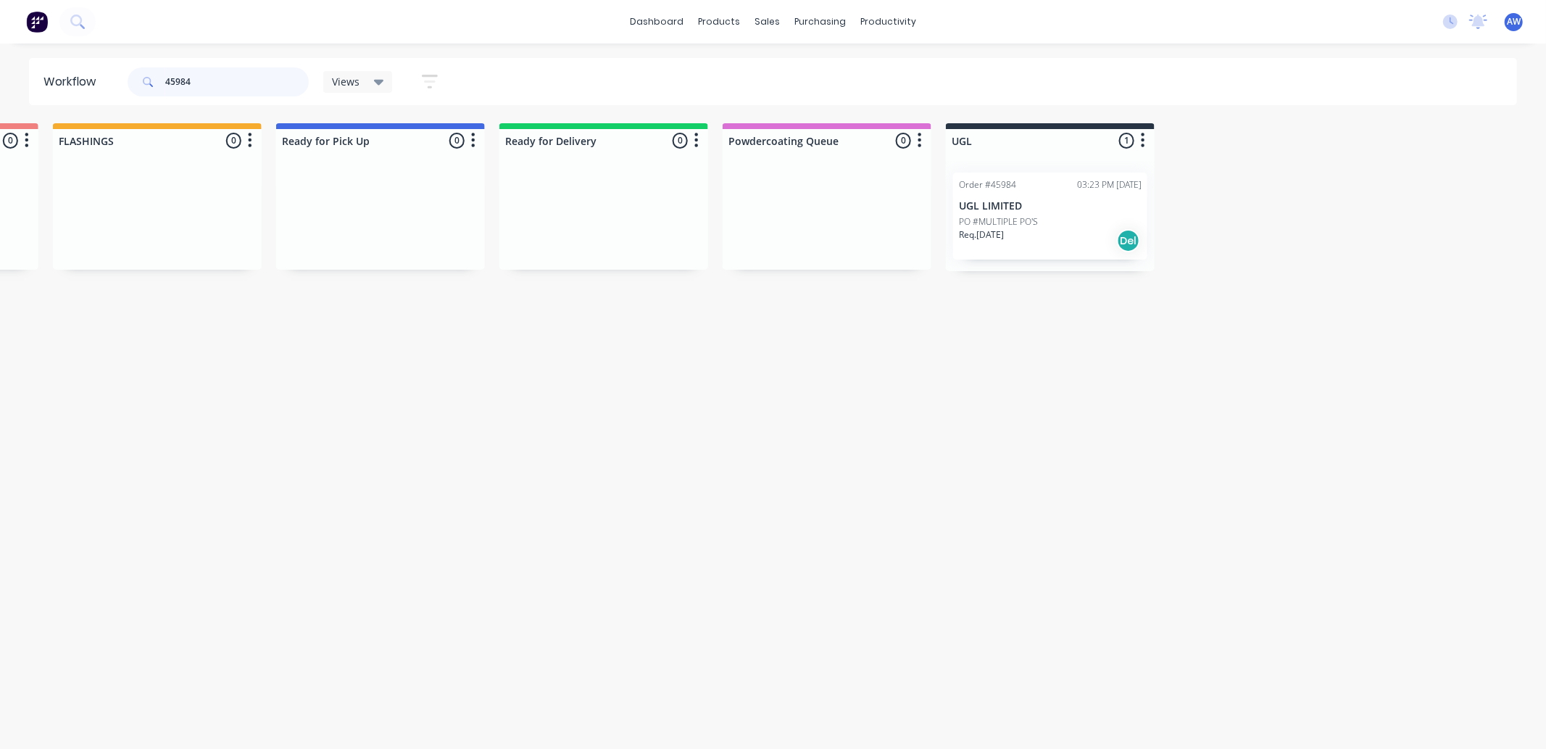
click at [235, 80] on input "45984" at bounding box center [236, 81] width 143 height 29
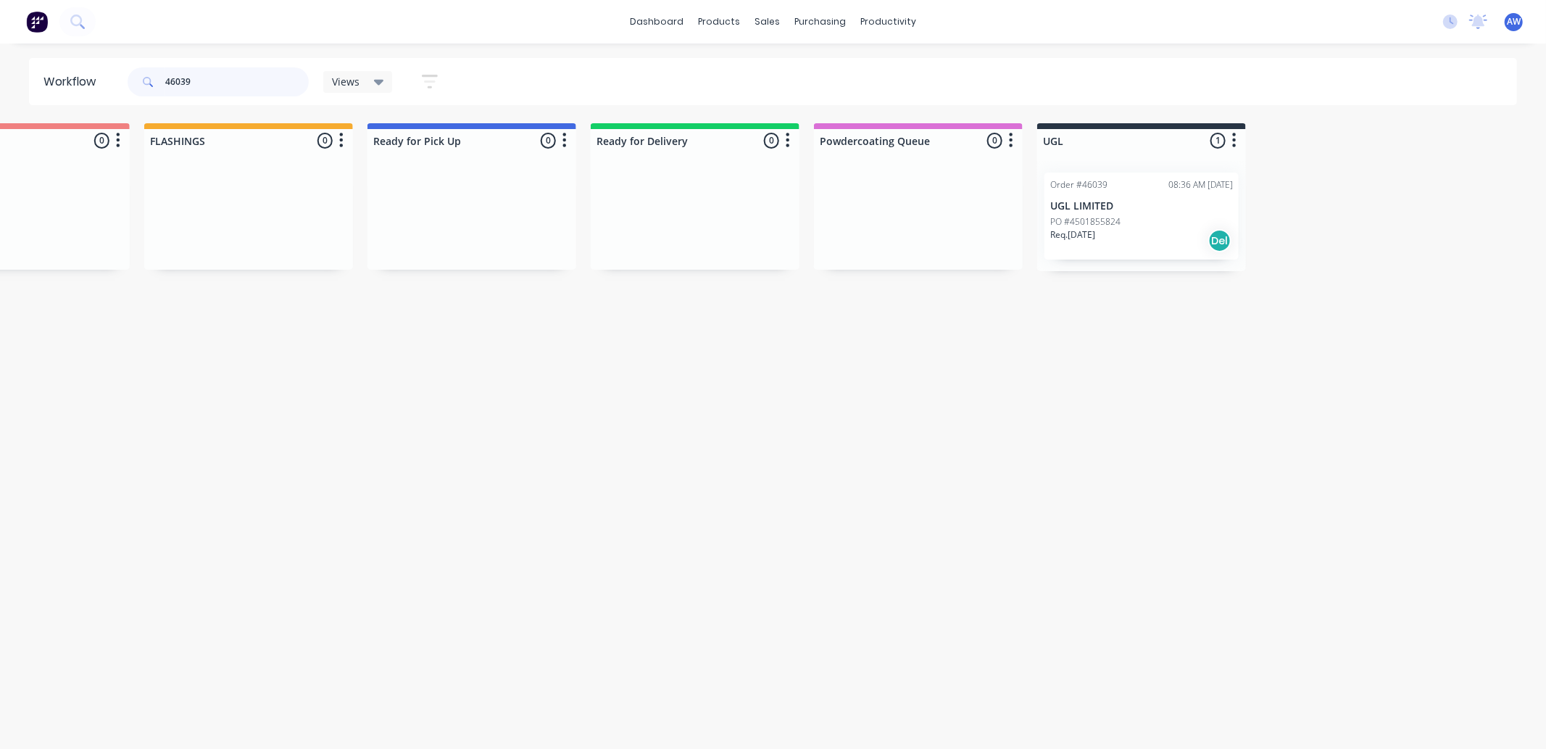
scroll to position [0, 823]
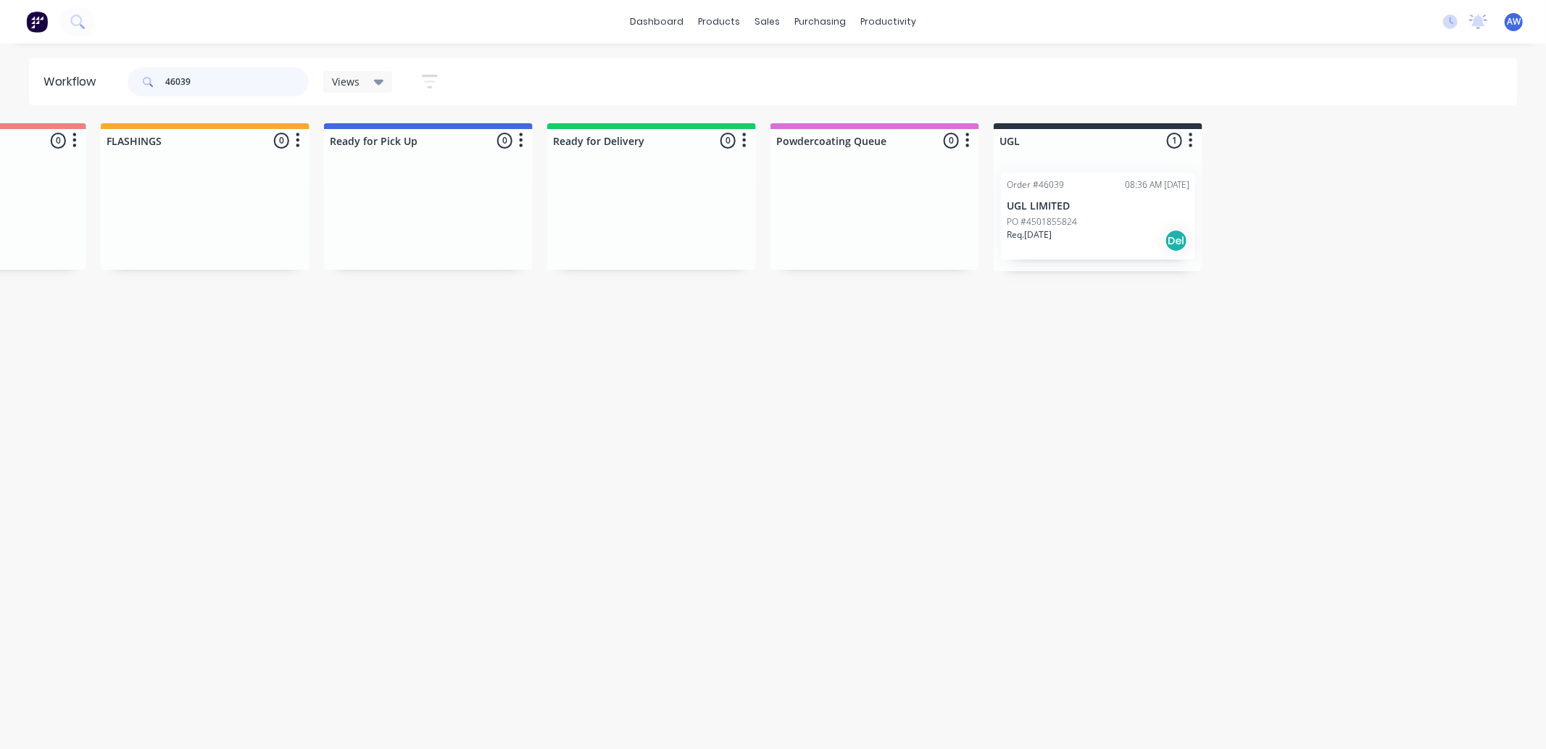
type input "46039"
click at [1083, 207] on p "UGL LIMITED" at bounding box center [1097, 206] width 183 height 12
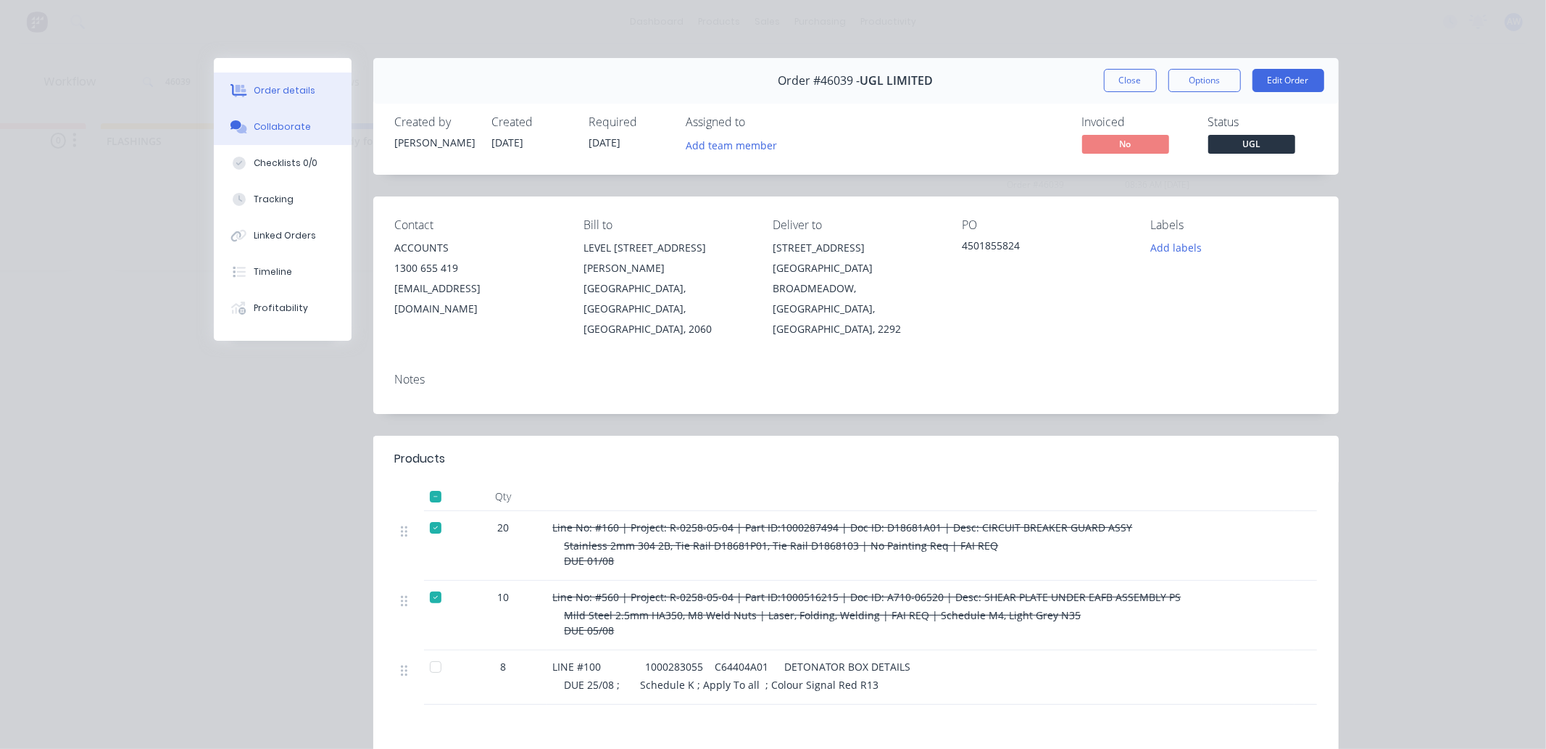
click at [259, 120] on div "Collaborate" at bounding box center [282, 126] width 57 height 13
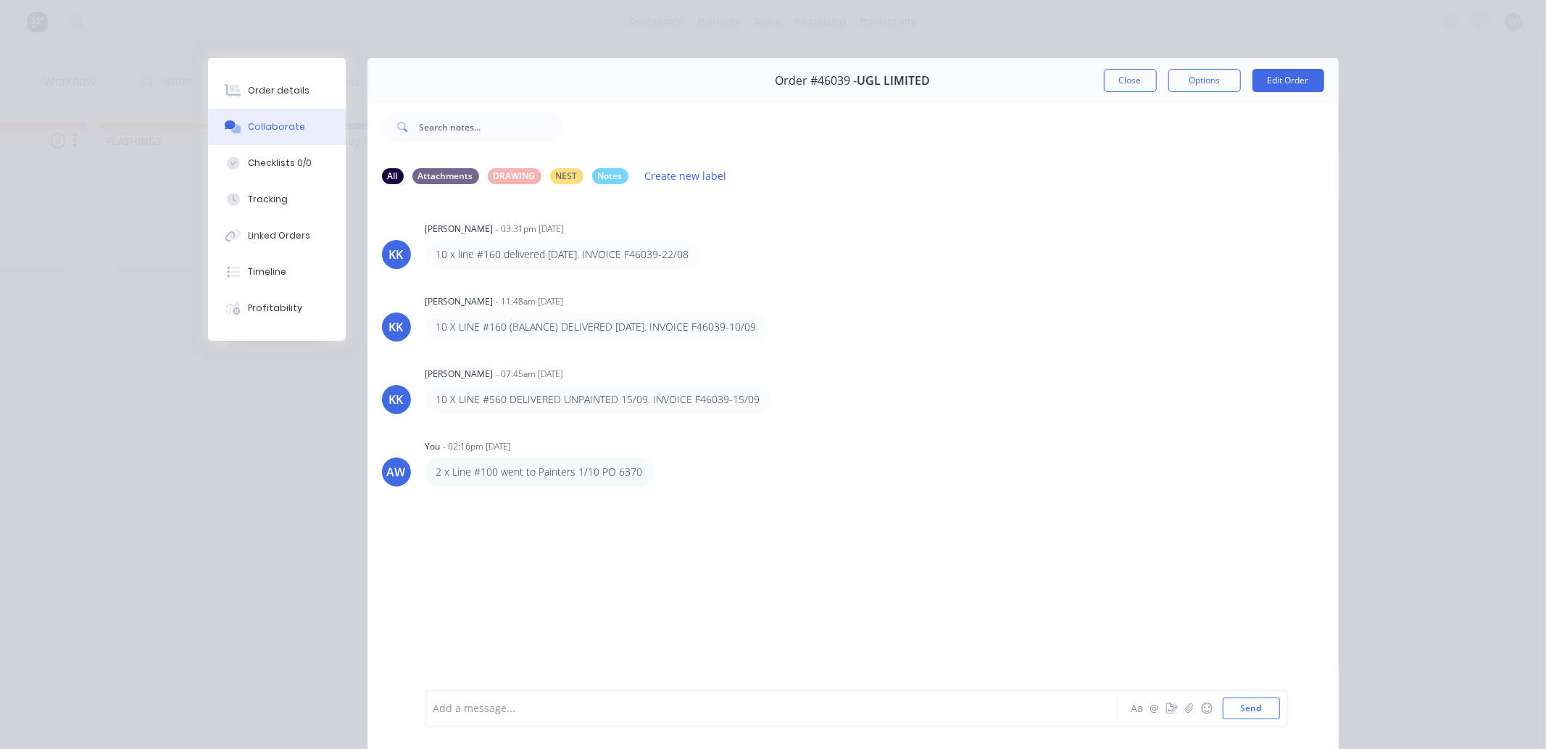
click at [487, 712] on div at bounding box center [751, 708] width 634 height 15
click at [1123, 81] on button "Close" at bounding box center [1130, 80] width 53 height 23
